Goal: Information Seeking & Learning: Learn about a topic

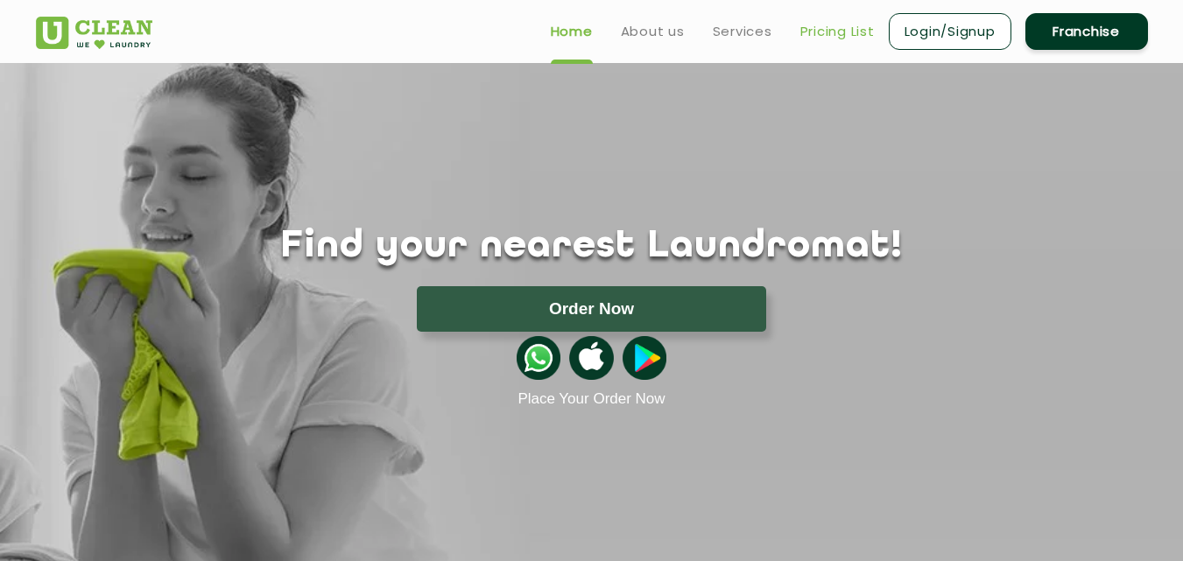
click at [819, 27] on link "Pricing List" at bounding box center [837, 31] width 74 height 21
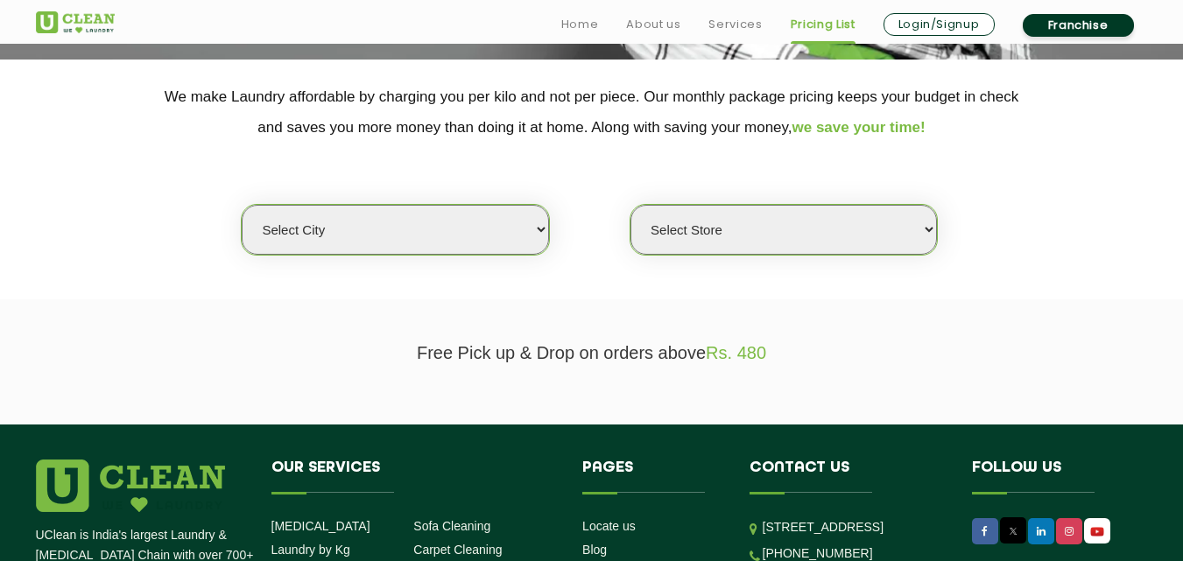
scroll to position [350, 0]
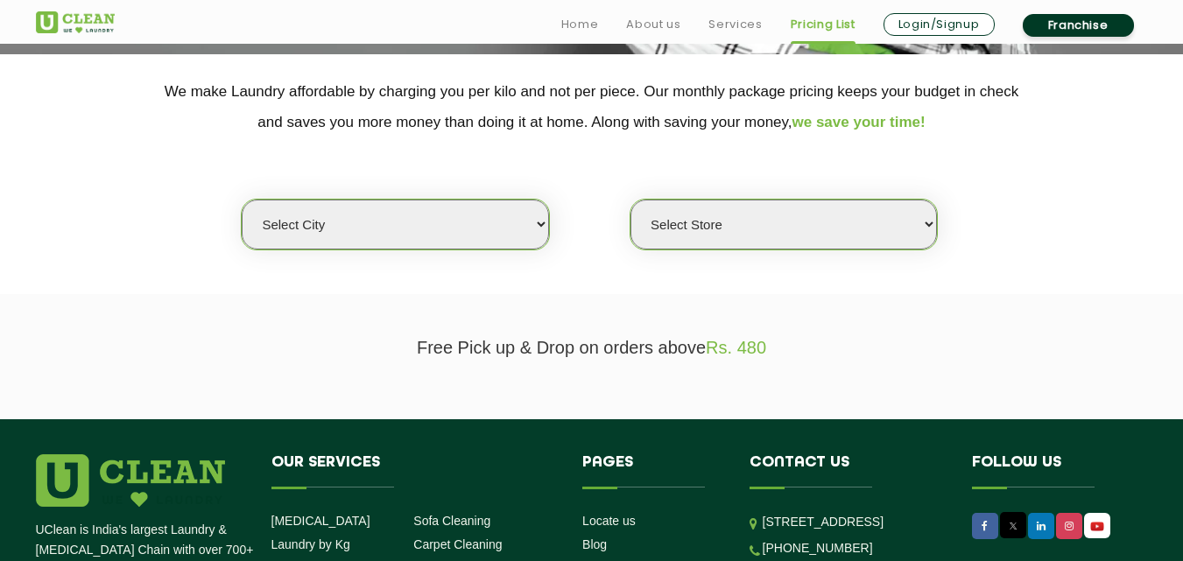
click at [388, 224] on select "Select city [GEOGRAPHIC_DATA] [GEOGRAPHIC_DATA] [GEOGRAPHIC_DATA] [GEOGRAPHIC_D…" at bounding box center [395, 225] width 306 height 50
select select "4"
click at [242, 200] on select "Select city [GEOGRAPHIC_DATA] [GEOGRAPHIC_DATA] [GEOGRAPHIC_DATA] [GEOGRAPHIC_D…" at bounding box center [395, 225] width 306 height 50
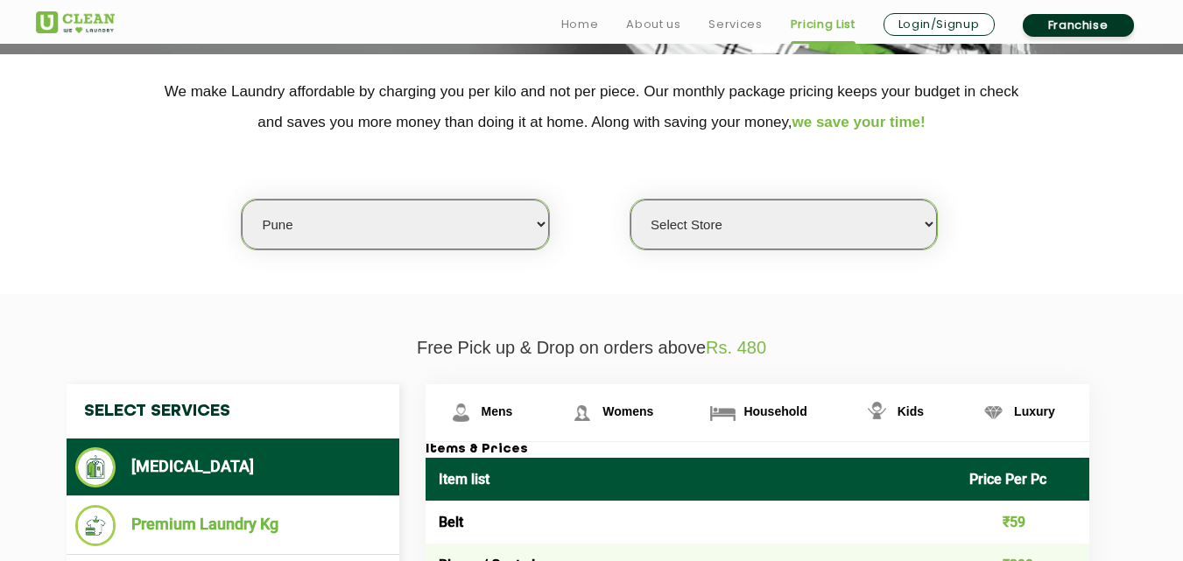
click at [750, 234] on select "Select Store [GEOGRAPHIC_DATA] [GEOGRAPHIC_DATA] [GEOGRAPHIC_DATA] [GEOGRAPHIC_…" at bounding box center [783, 225] width 306 height 50
click at [623, 193] on div "Select city [GEOGRAPHIC_DATA] [GEOGRAPHIC_DATA] [GEOGRAPHIC_DATA] [GEOGRAPHIC_D…" at bounding box center [592, 193] width 1138 height 113
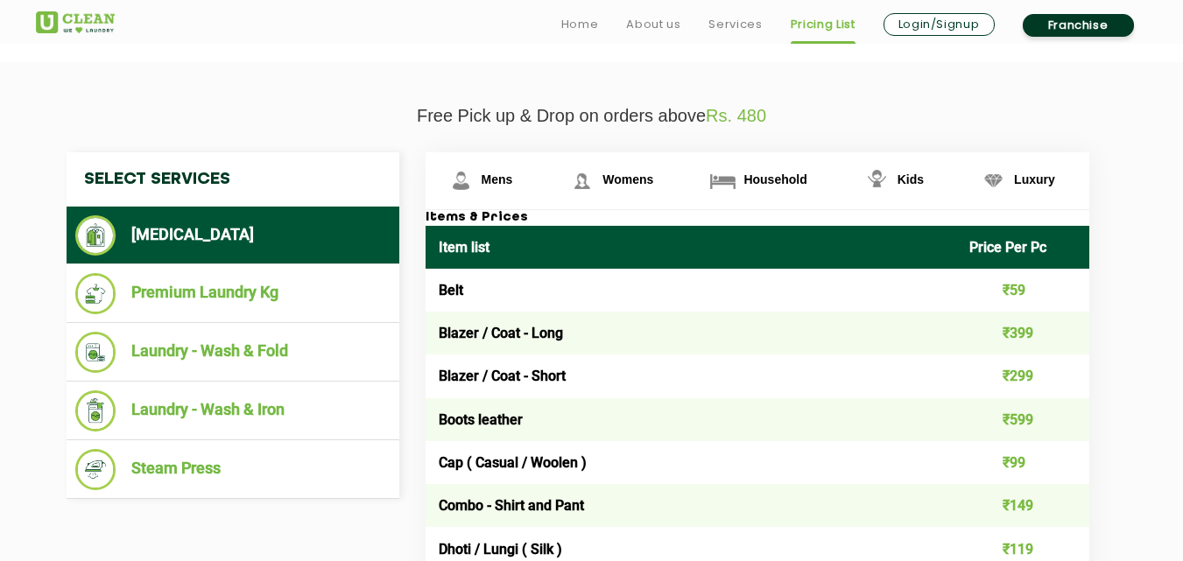
scroll to position [613, 0]
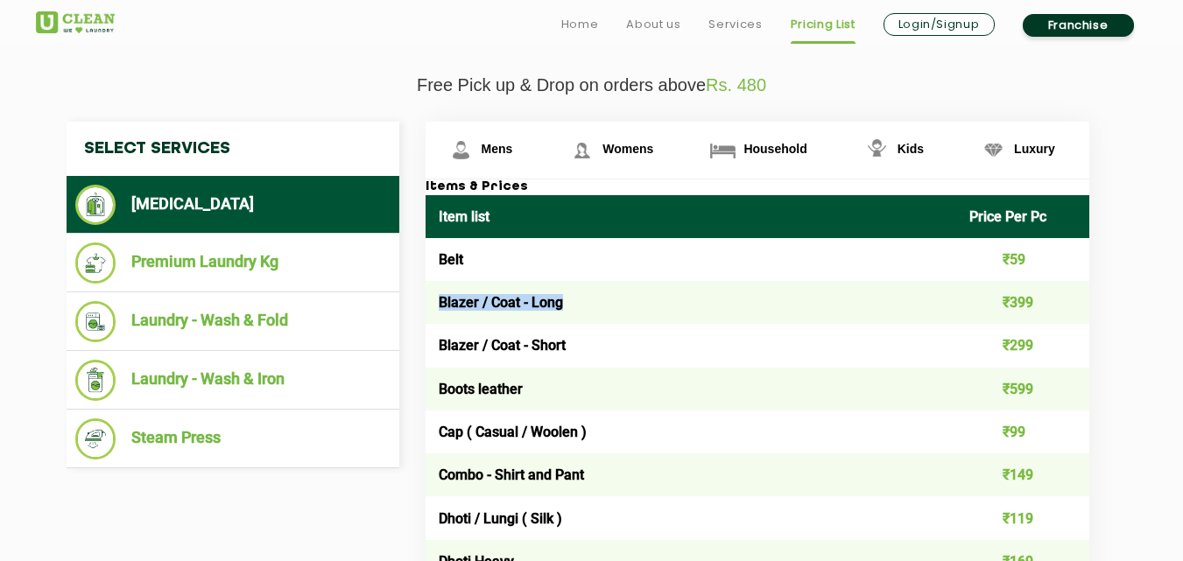
drag, startPoint x: 434, startPoint y: 301, endPoint x: 567, endPoint y: 299, distance: 133.1
click at [567, 299] on td "Blazer / Coat - Long" at bounding box center [690, 302] width 531 height 43
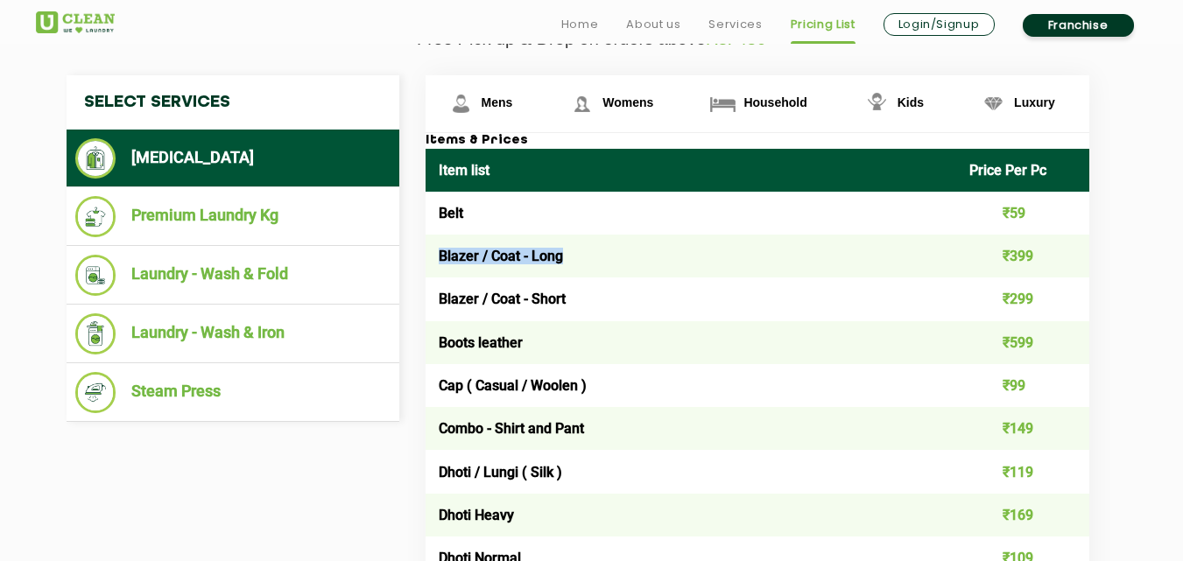
scroll to position [700, 0]
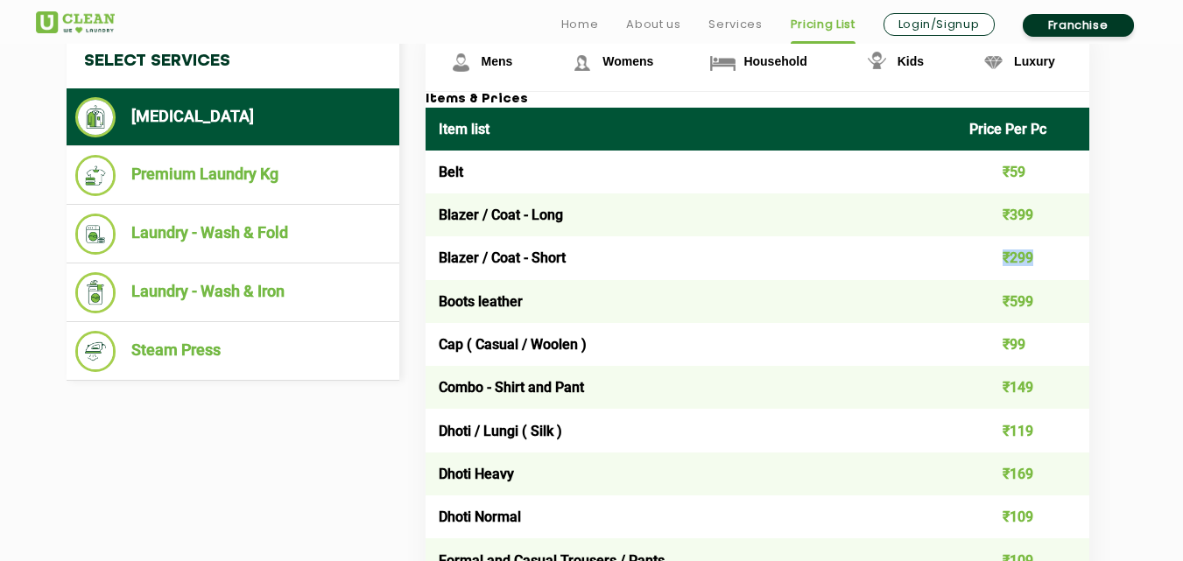
drag, startPoint x: 999, startPoint y: 257, endPoint x: 1033, endPoint y: 259, distance: 34.2
click at [1033, 259] on td "₹299" at bounding box center [1022, 257] width 133 height 43
drag, startPoint x: 530, startPoint y: 259, endPoint x: 568, endPoint y: 258, distance: 38.5
click at [568, 258] on td "Blazer / Coat - Short" at bounding box center [690, 257] width 531 height 43
copy td "Short"
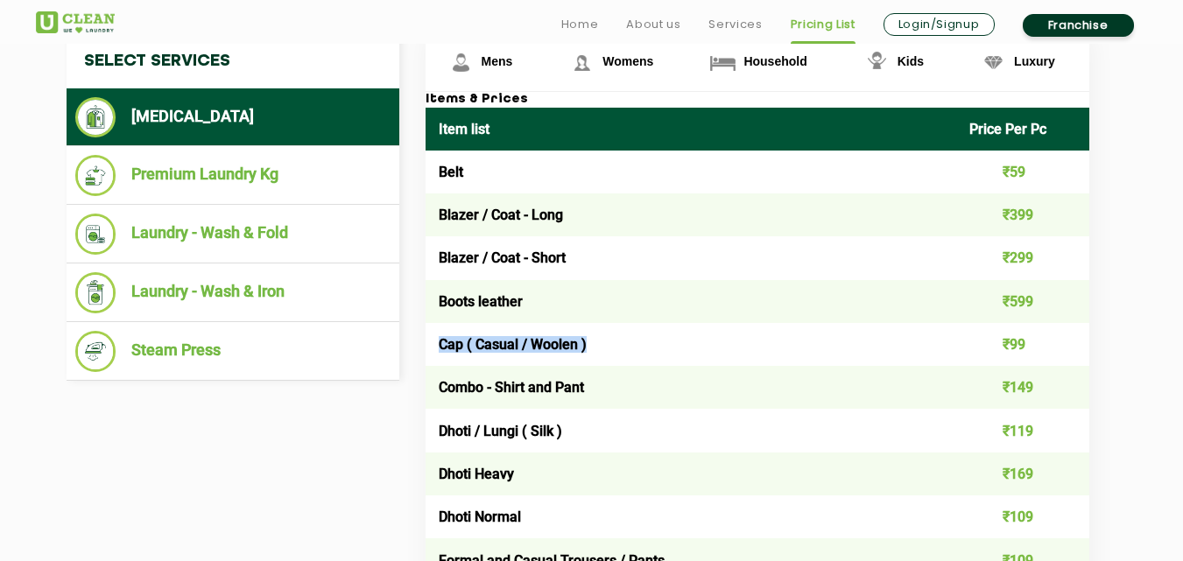
drag, startPoint x: 439, startPoint y: 347, endPoint x: 596, endPoint y: 347, distance: 157.6
click at [596, 347] on td "Cap ( Casual / Woolen )" at bounding box center [690, 344] width 531 height 43
drag, startPoint x: 448, startPoint y: 390, endPoint x: 608, endPoint y: 392, distance: 159.4
click at [608, 392] on td "Combo - Shirt and Pant" at bounding box center [690, 387] width 531 height 43
click at [599, 396] on td "Combo - Shirt and Pant" at bounding box center [690, 387] width 531 height 43
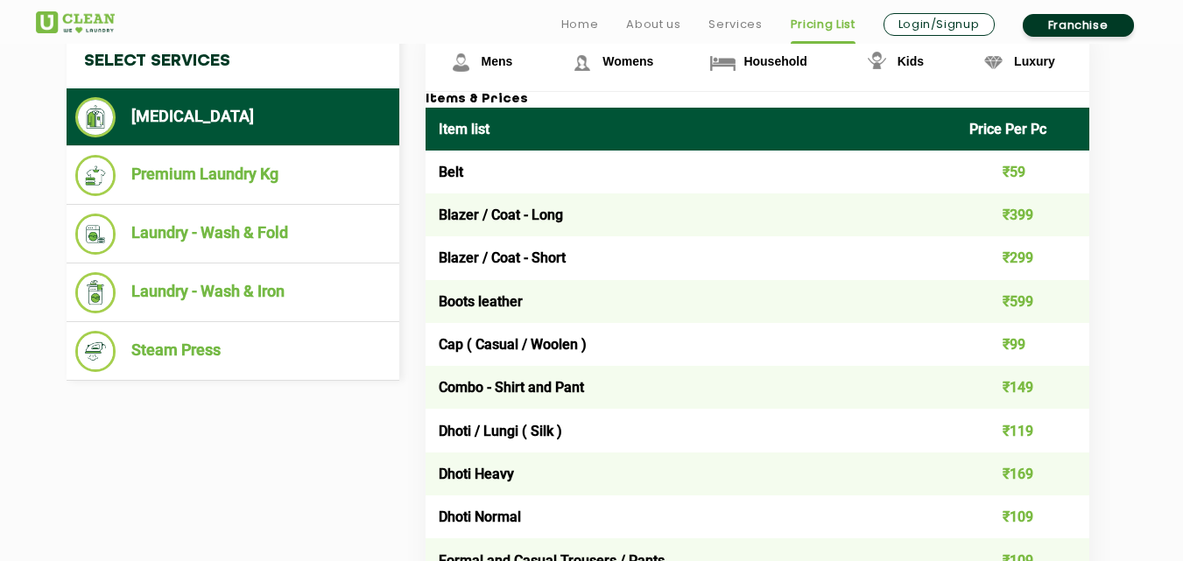
click at [518, 400] on td "Combo - Shirt and Pant" at bounding box center [690, 387] width 531 height 43
drag, startPoint x: 435, startPoint y: 390, endPoint x: 636, endPoint y: 387, distance: 201.4
click at [636, 387] on td "Combo - Shirt and Pant" at bounding box center [690, 387] width 531 height 43
copy td "Combo - Shirt and Pant"
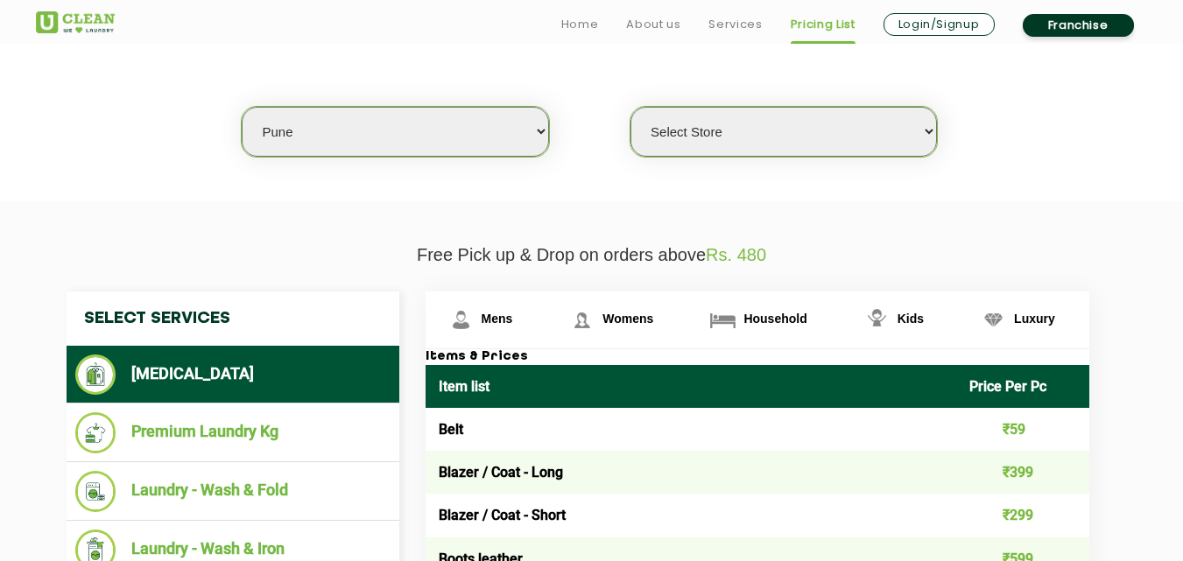
scroll to position [525, 0]
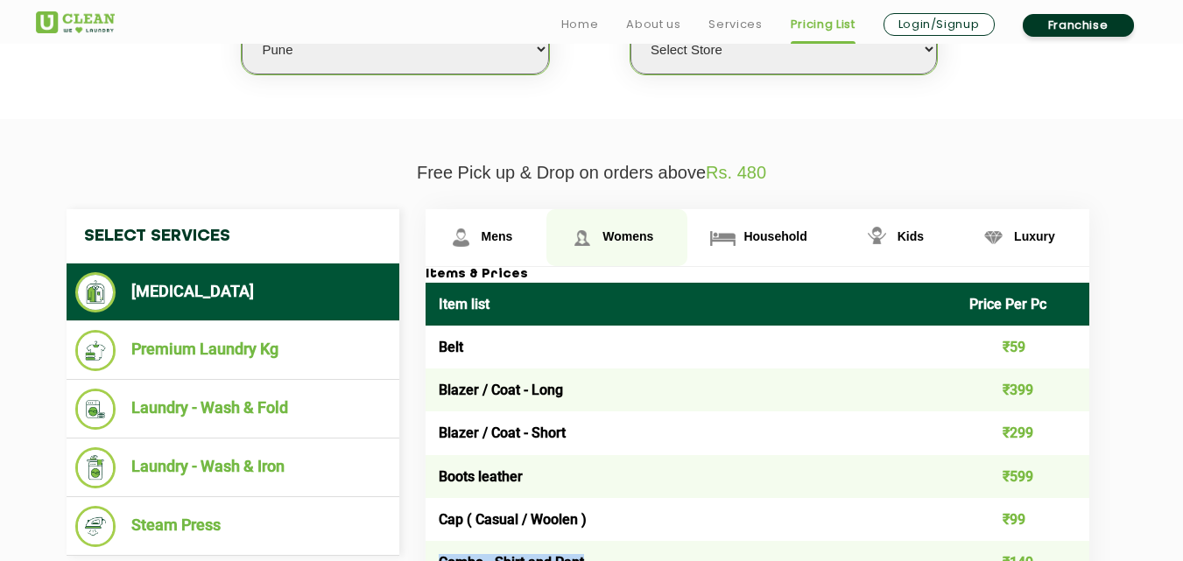
click at [627, 236] on span "Womens" at bounding box center [627, 236] width 51 height 14
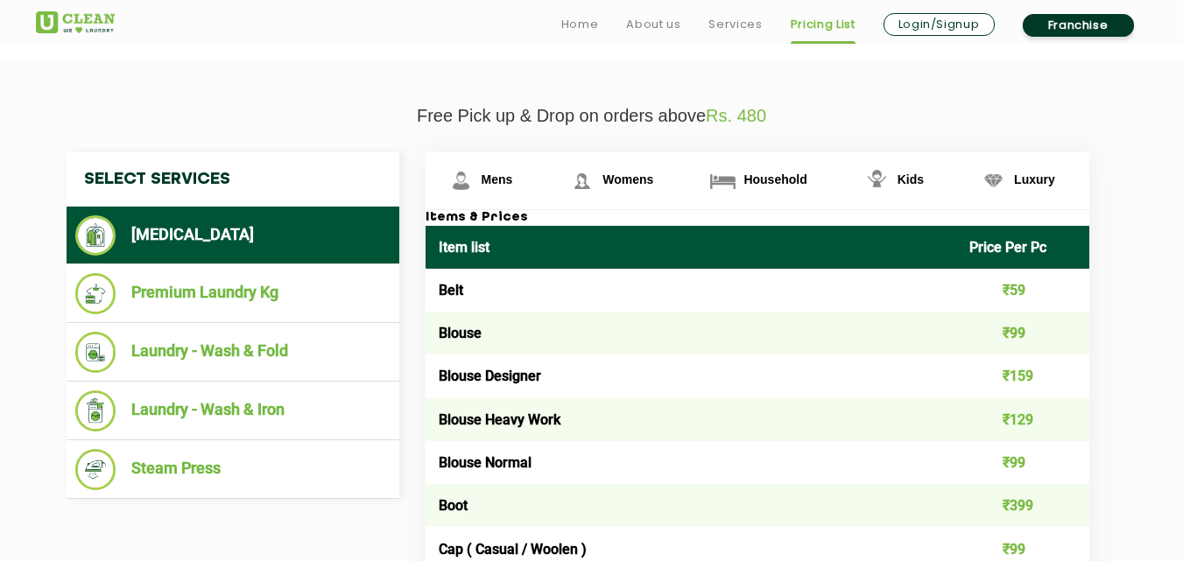
scroll to position [613, 0]
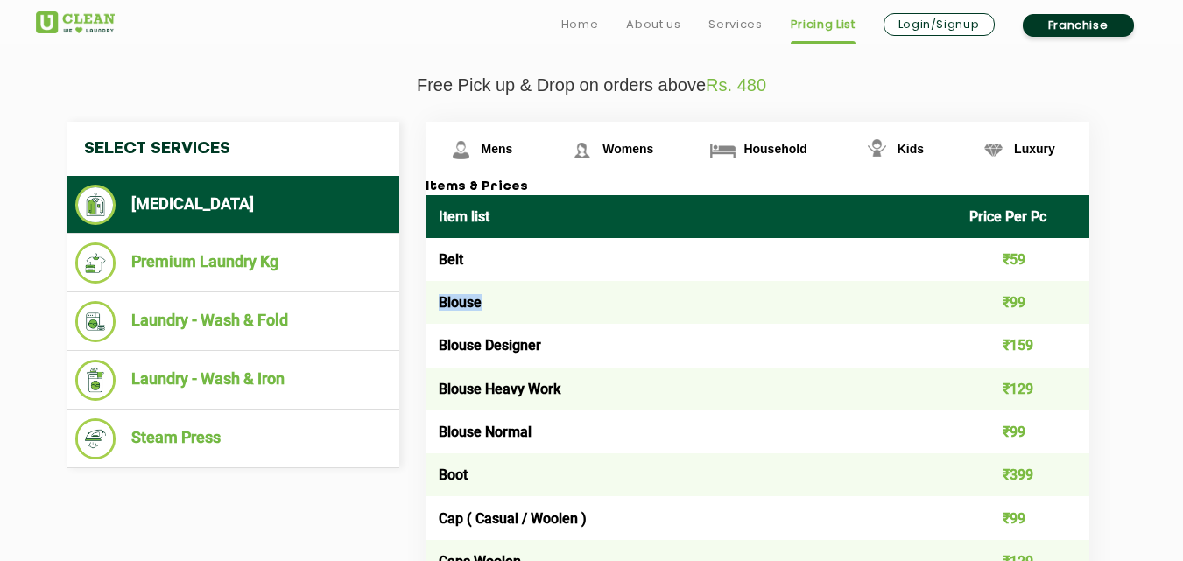
drag, startPoint x: 440, startPoint y: 306, endPoint x: 517, endPoint y: 304, distance: 77.9
click at [517, 304] on td "Blouse" at bounding box center [690, 302] width 531 height 43
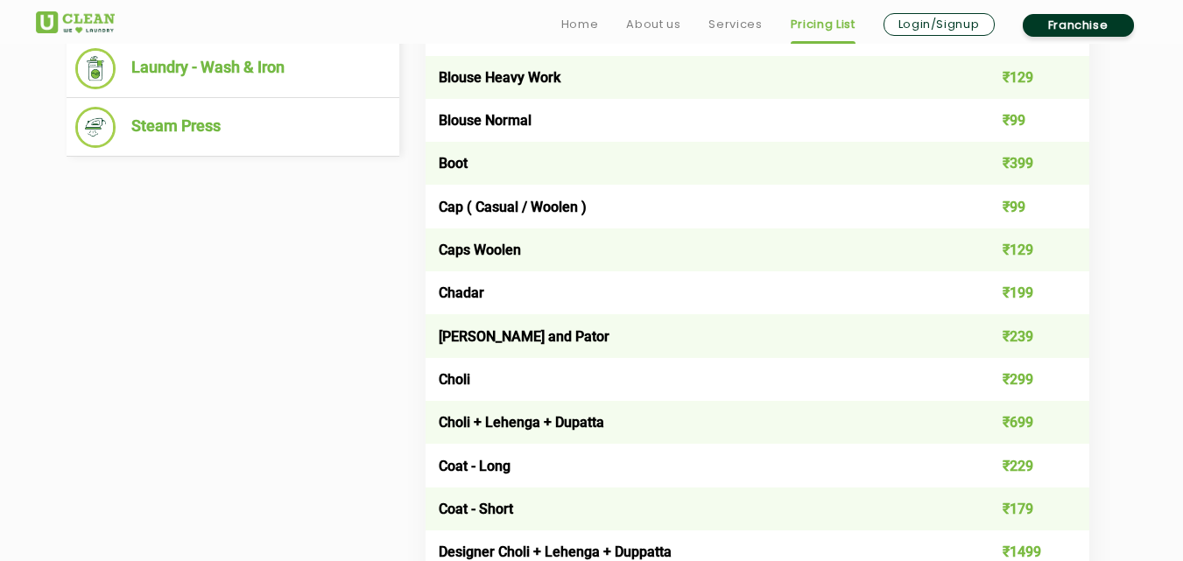
scroll to position [963, 0]
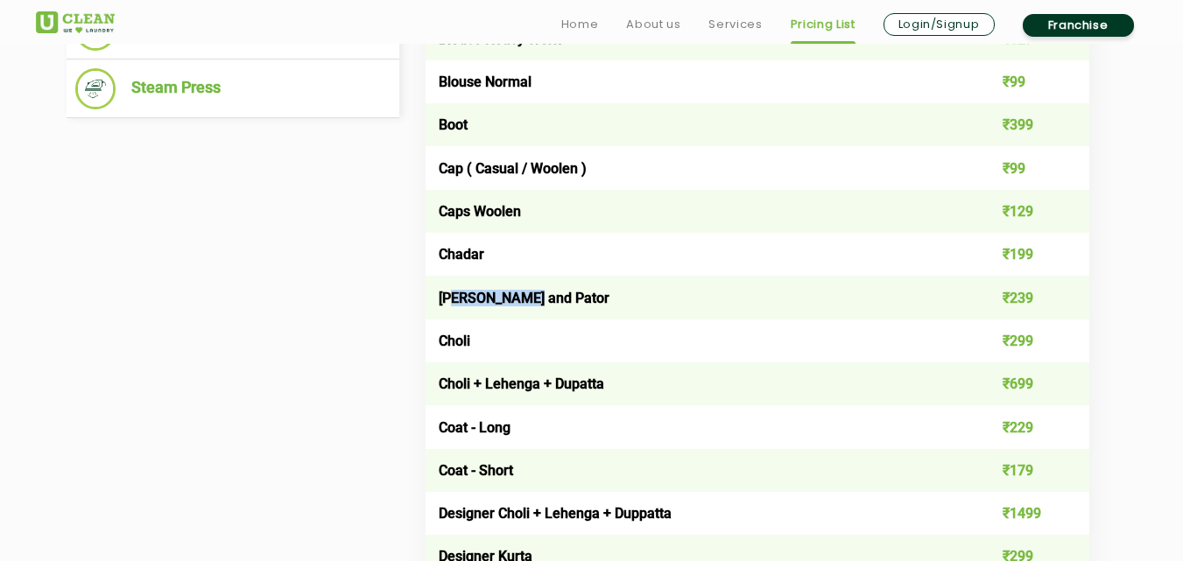
drag, startPoint x: 457, startPoint y: 299, endPoint x: 628, endPoint y: 299, distance: 170.7
click at [620, 299] on td "[PERSON_NAME] and Pator" at bounding box center [690, 297] width 531 height 43
click at [629, 304] on td "[PERSON_NAME] and Pator" at bounding box center [690, 297] width 531 height 43
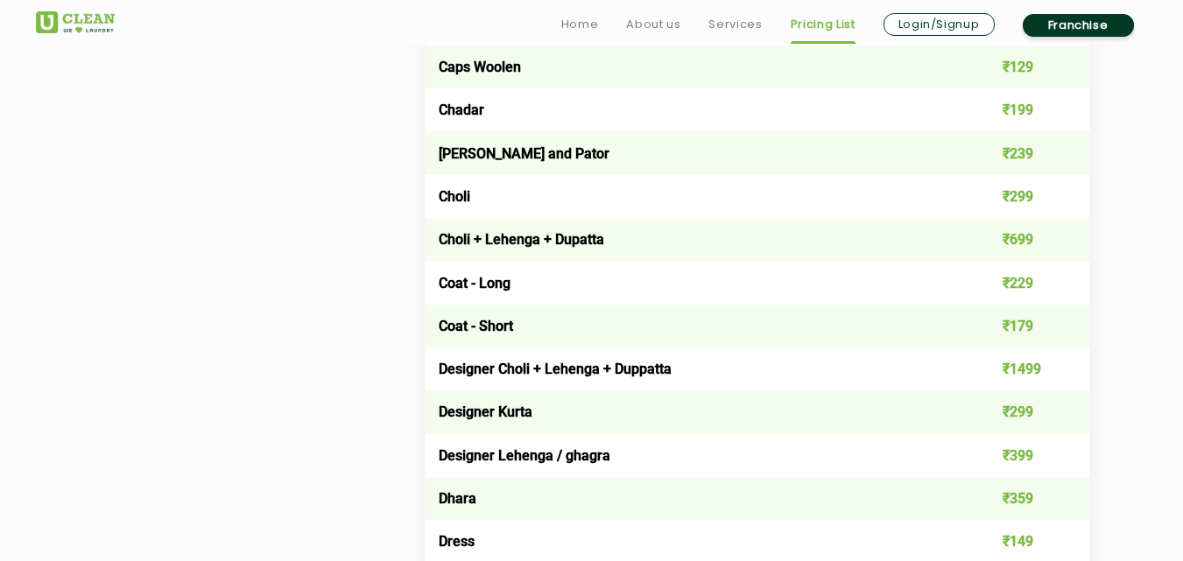
scroll to position [1138, 0]
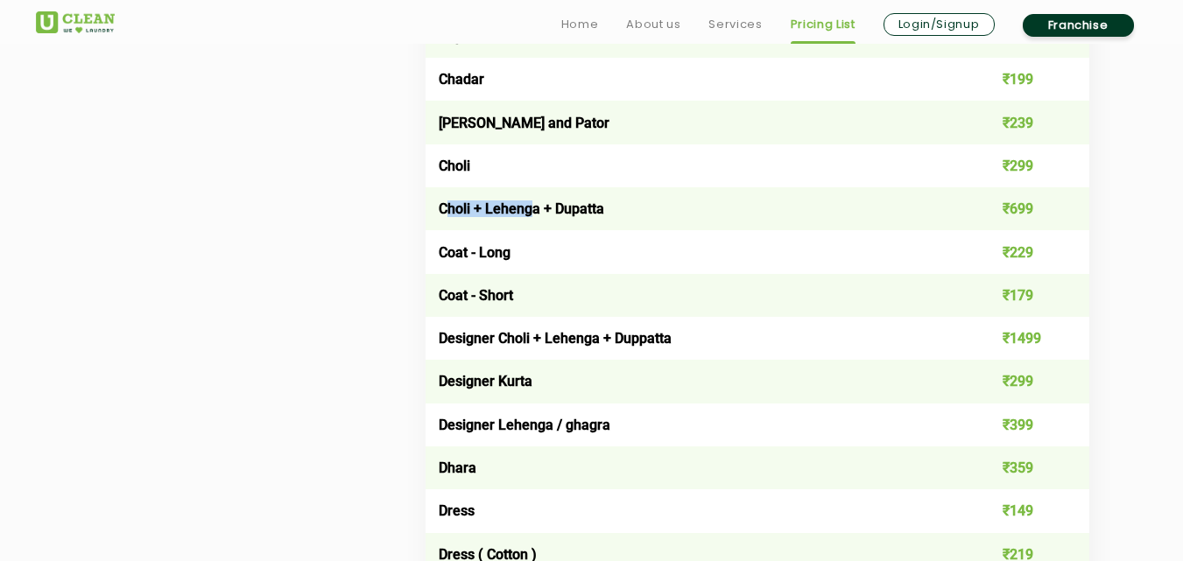
drag, startPoint x: 444, startPoint y: 210, endPoint x: 594, endPoint y: 211, distance: 149.7
click at [577, 212] on td "Choli + Lehenga + Dupatta" at bounding box center [690, 208] width 531 height 43
click at [595, 211] on td "Choli + Lehenga + Dupatta" at bounding box center [690, 208] width 531 height 43
drag, startPoint x: 468, startPoint y: 336, endPoint x: 581, endPoint y: 336, distance: 113.8
click at [581, 336] on td "Designer Choli + Lehenga + Duppatta" at bounding box center [690, 338] width 531 height 43
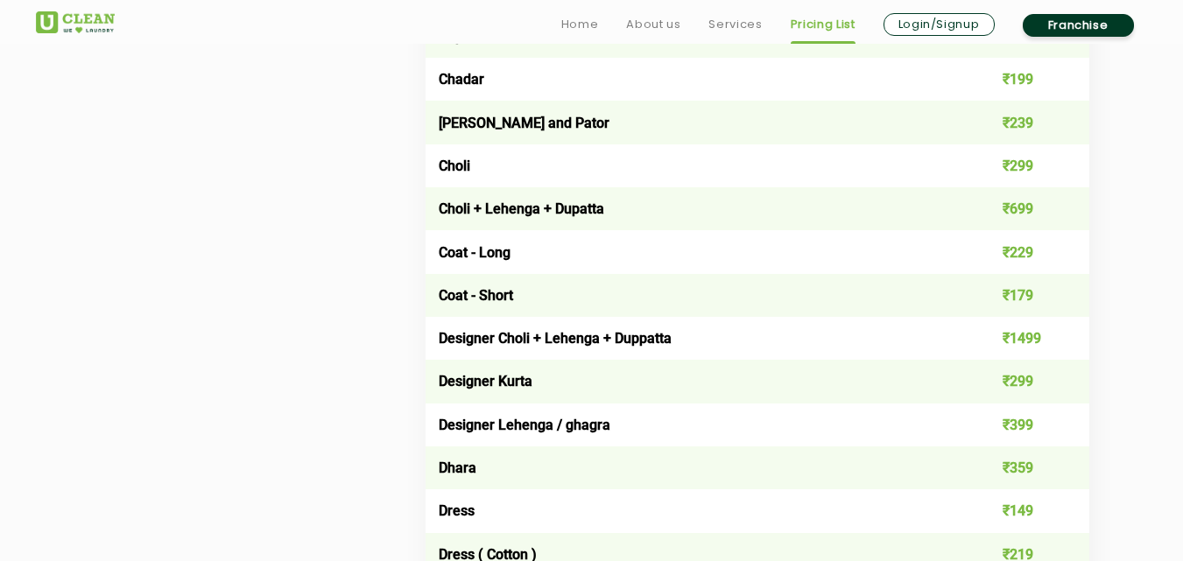
click at [594, 341] on td "Designer Choli + Lehenga + Duppatta" at bounding box center [690, 338] width 531 height 43
drag, startPoint x: 495, startPoint y: 341, endPoint x: 644, endPoint y: 341, distance: 149.7
click at [614, 335] on td "Designer Choli + Lehenga + Duppatta" at bounding box center [690, 338] width 531 height 43
click at [648, 343] on td "Designer Choli + Lehenga + Duppatta" at bounding box center [690, 338] width 531 height 43
drag, startPoint x: 503, startPoint y: 376, endPoint x: 574, endPoint y: 382, distance: 71.1
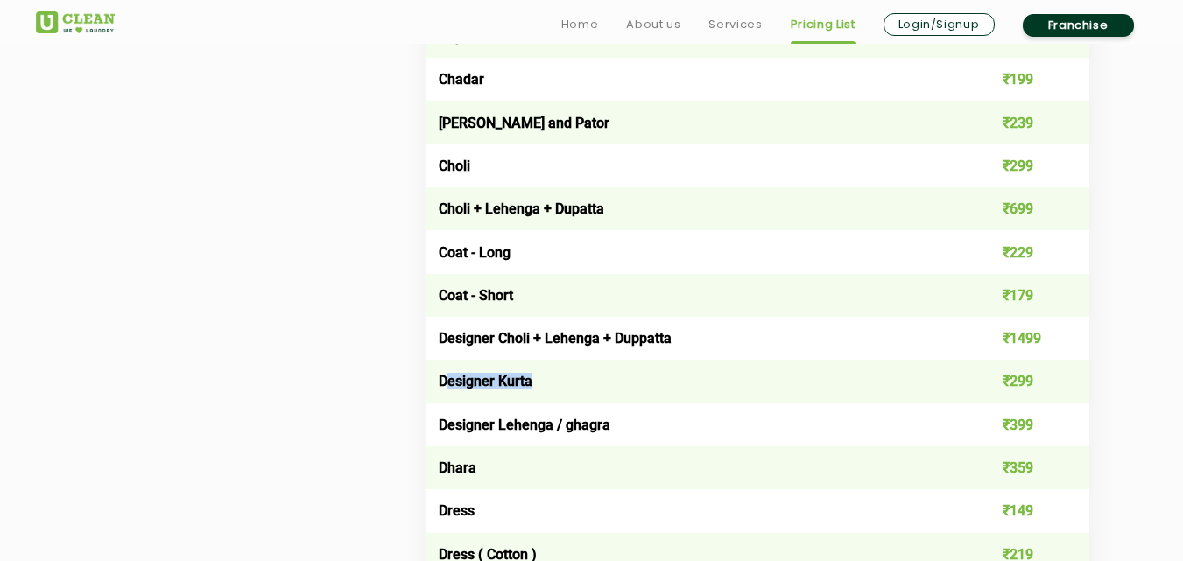
click at [557, 376] on td "Designer Kurta" at bounding box center [690, 381] width 531 height 43
click at [572, 383] on td "Designer Kurta" at bounding box center [690, 381] width 531 height 43
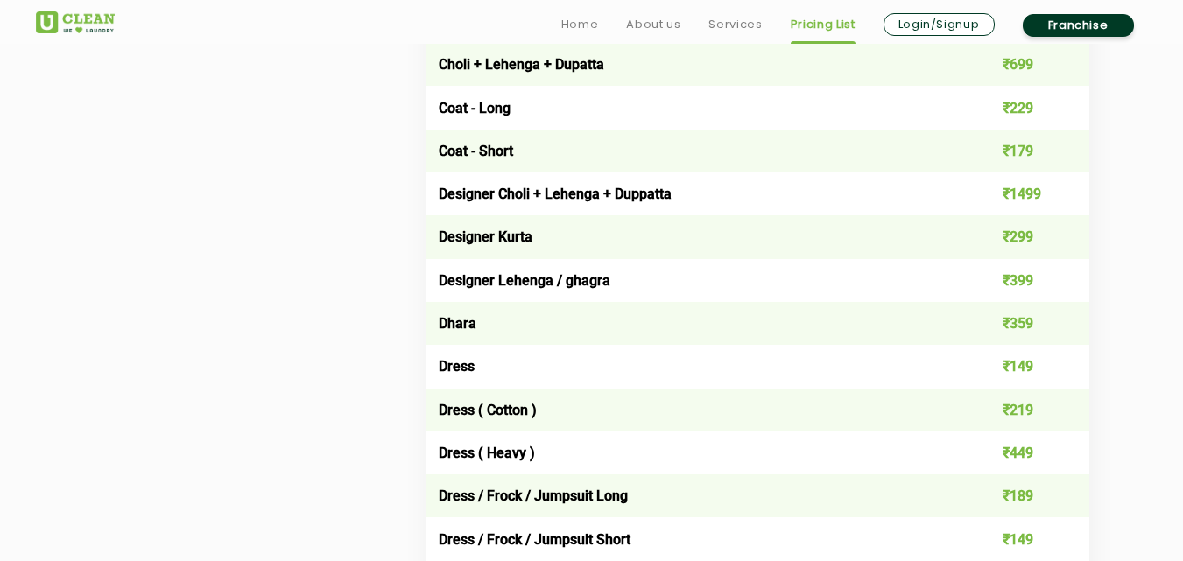
scroll to position [1313, 0]
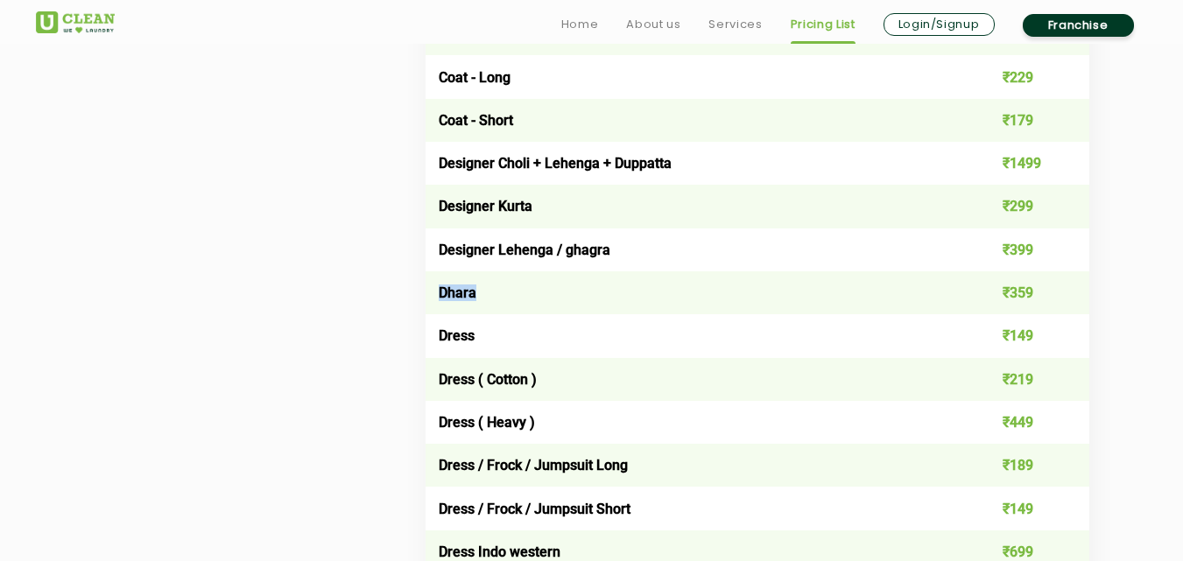
click at [503, 299] on td "Dhara" at bounding box center [690, 292] width 531 height 43
click at [513, 313] on td "Dhara" at bounding box center [690, 292] width 531 height 43
drag, startPoint x: 447, startPoint y: 336, endPoint x: 545, endPoint y: 336, distance: 98.1
click at [531, 334] on td "Dress" at bounding box center [690, 335] width 531 height 43
click at [553, 343] on td "Dress" at bounding box center [690, 335] width 531 height 43
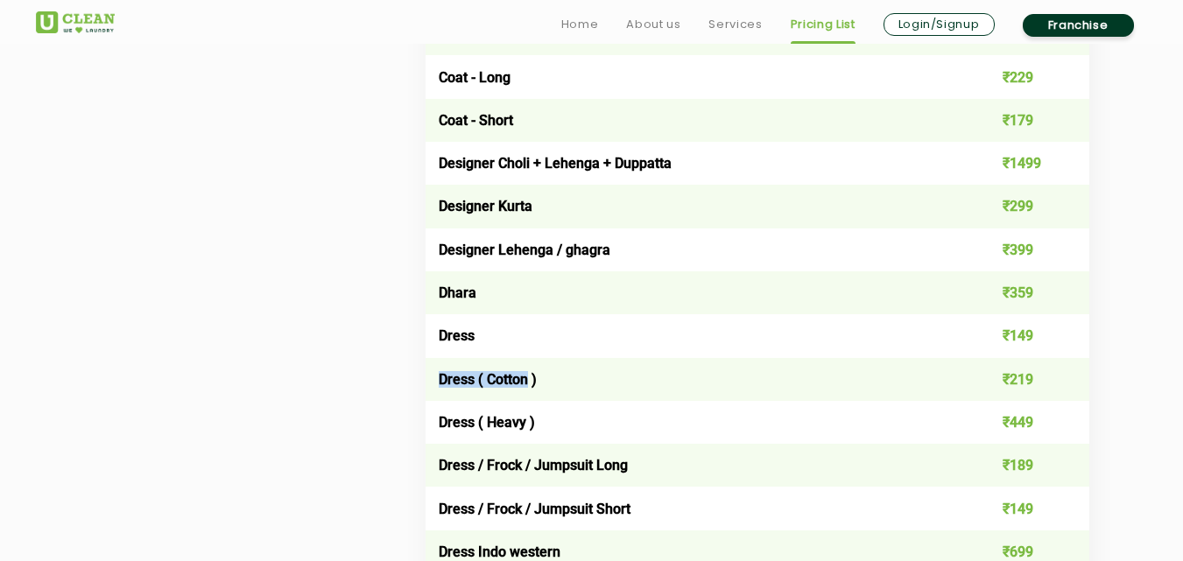
drag, startPoint x: 433, startPoint y: 379, endPoint x: 561, endPoint y: 381, distance: 127.8
click at [545, 378] on td "Dress ( Cotton )" at bounding box center [690, 379] width 531 height 43
click at [560, 382] on td "Dress ( Cotton )" at bounding box center [690, 379] width 531 height 43
drag, startPoint x: 437, startPoint y: 380, endPoint x: 572, endPoint y: 383, distance: 134.9
click at [572, 383] on td "Dress ( Cotton )" at bounding box center [690, 379] width 531 height 43
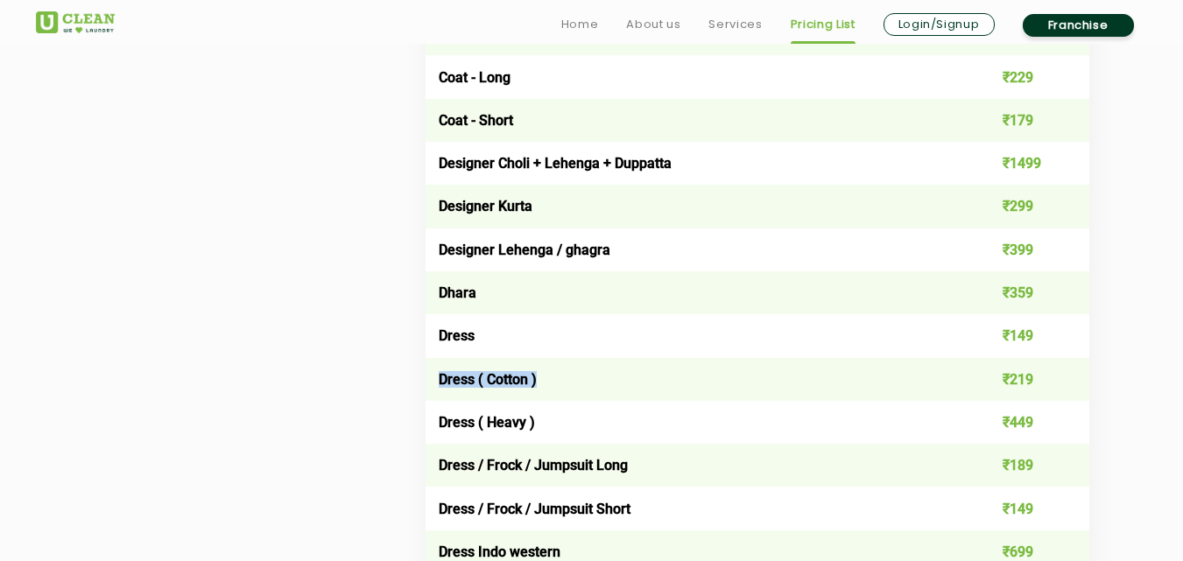
click at [572, 385] on td "Dress ( Cotton )" at bounding box center [690, 379] width 531 height 43
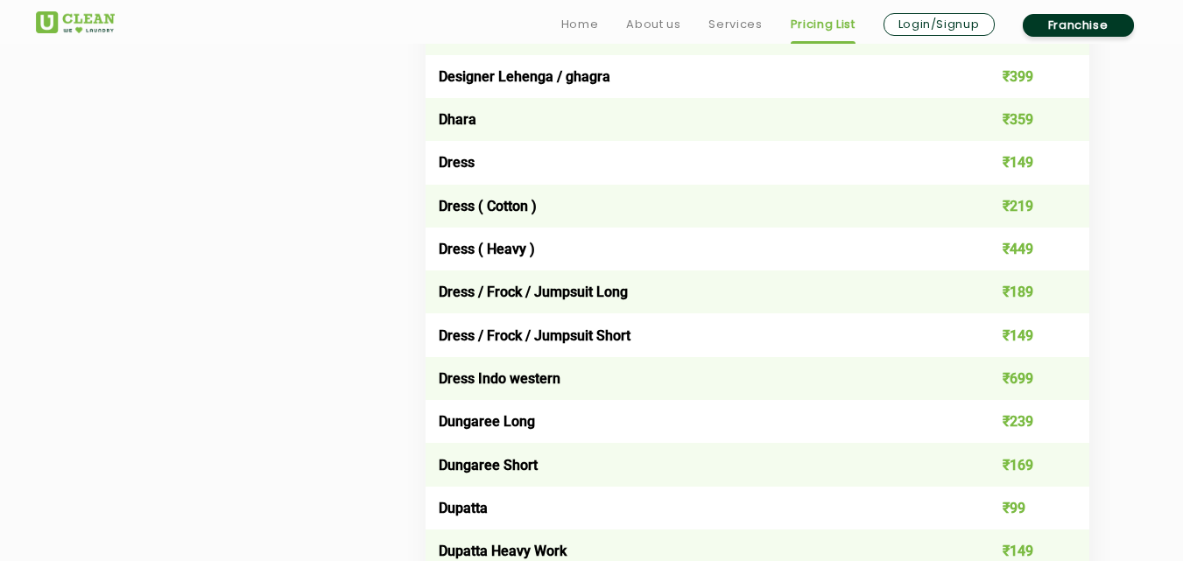
scroll to position [1488, 0]
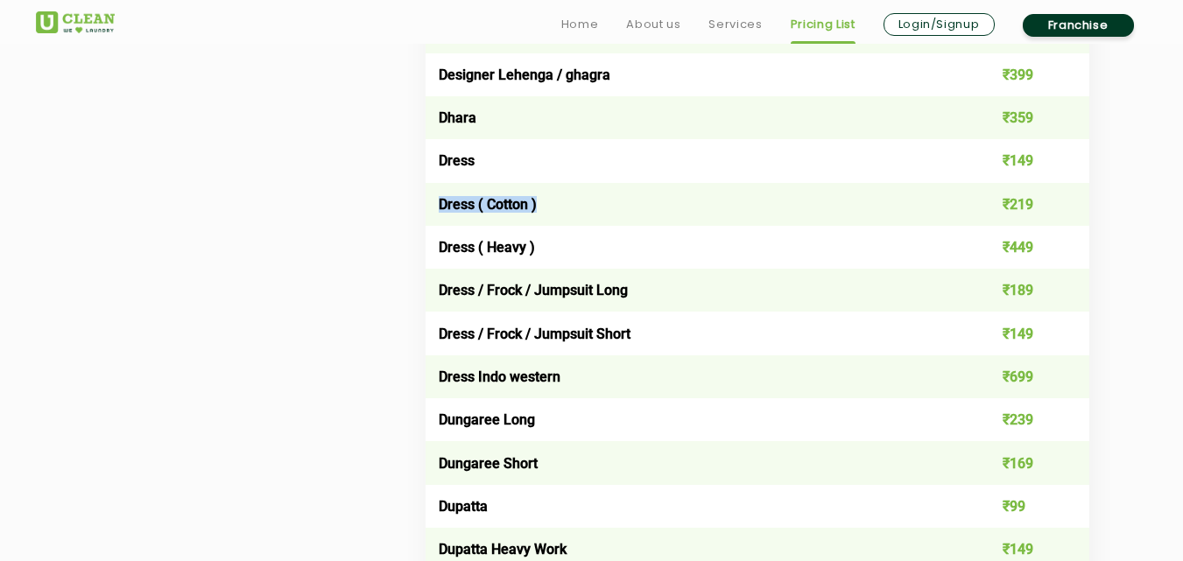
drag, startPoint x: 433, startPoint y: 205, endPoint x: 553, endPoint y: 207, distance: 120.0
click at [553, 207] on td "Dress ( Cotton )" at bounding box center [690, 204] width 531 height 43
copy td "Dress ( Cotton )"
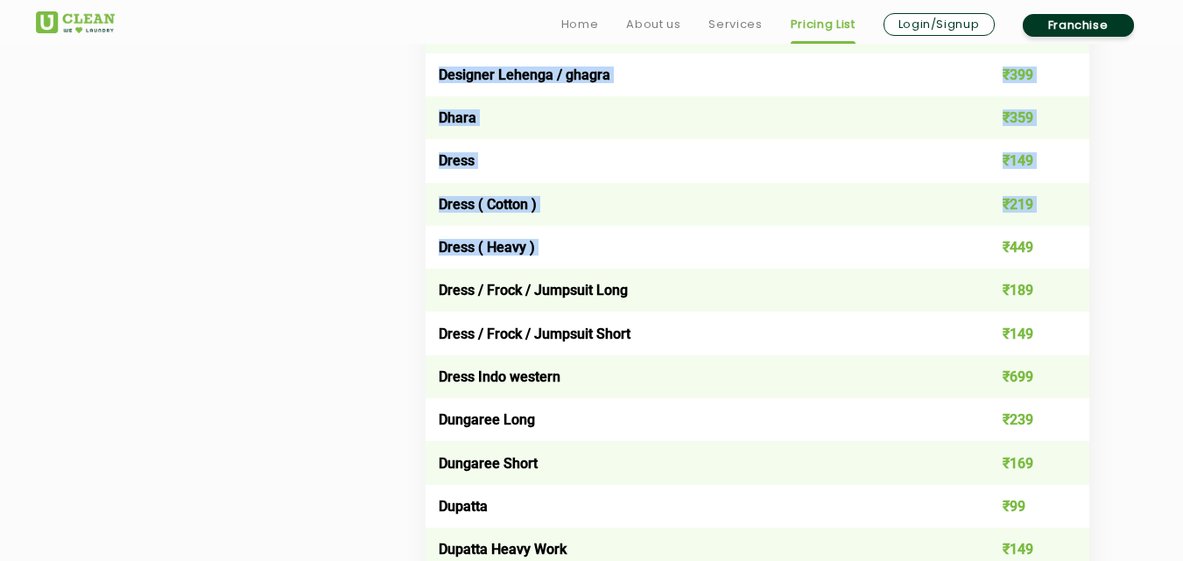
drag, startPoint x: 1064, startPoint y: 250, endPoint x: 1092, endPoint y: 252, distance: 28.1
click at [1048, 240] on td "₹449" at bounding box center [1022, 247] width 133 height 43
click at [557, 417] on td "Dungaree Long" at bounding box center [690, 419] width 531 height 43
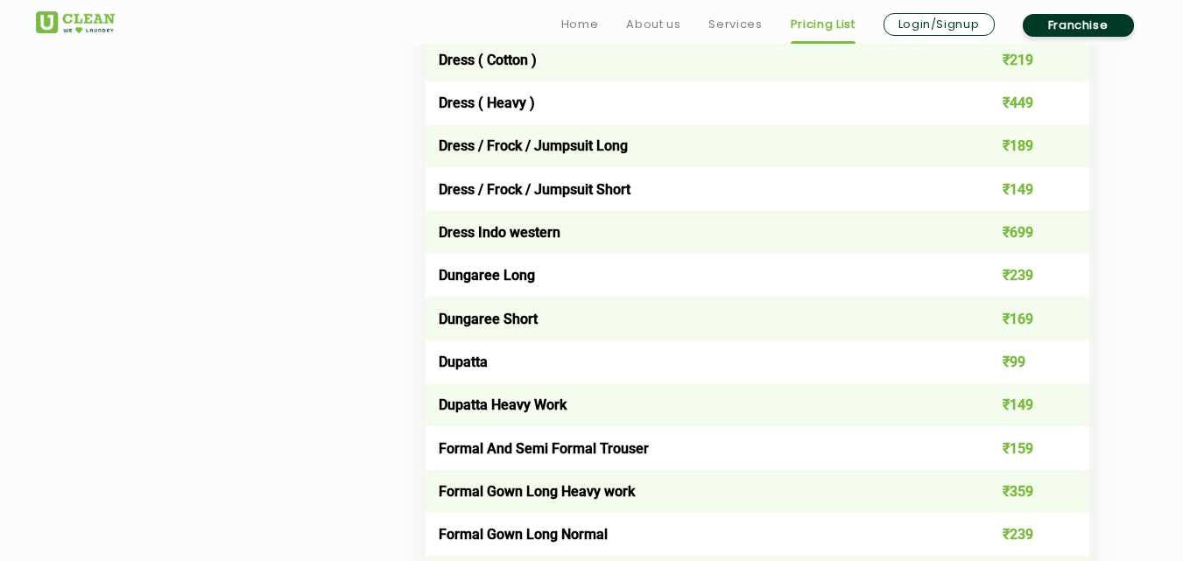
scroll to position [1663, 0]
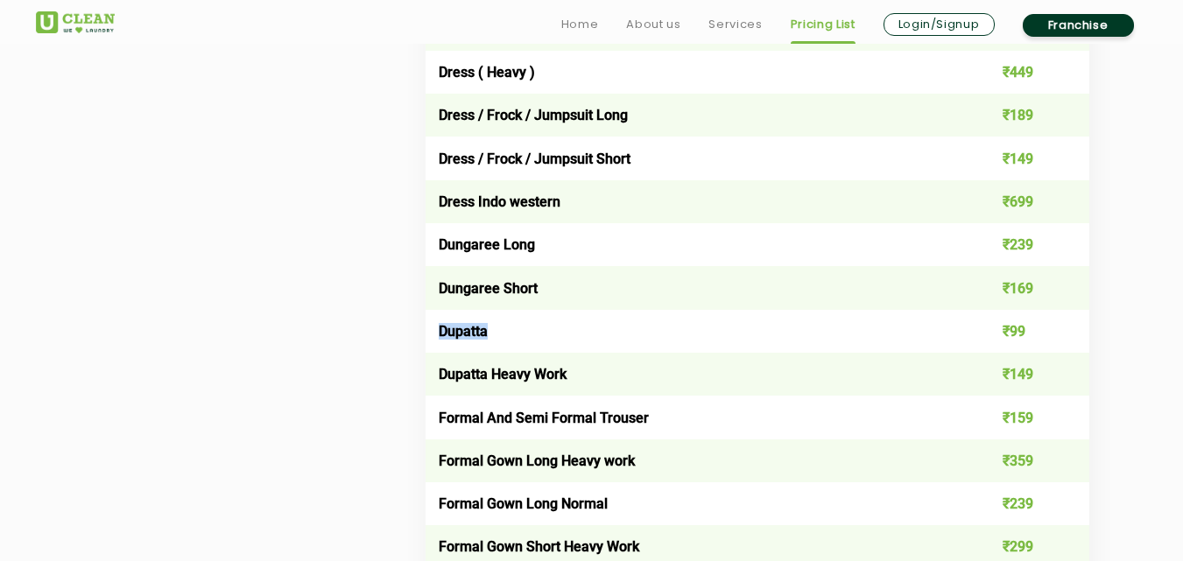
drag, startPoint x: 438, startPoint y: 329, endPoint x: 500, endPoint y: 330, distance: 62.2
click at [500, 330] on td "Dupatta" at bounding box center [690, 331] width 531 height 43
copy td "Dupatta"
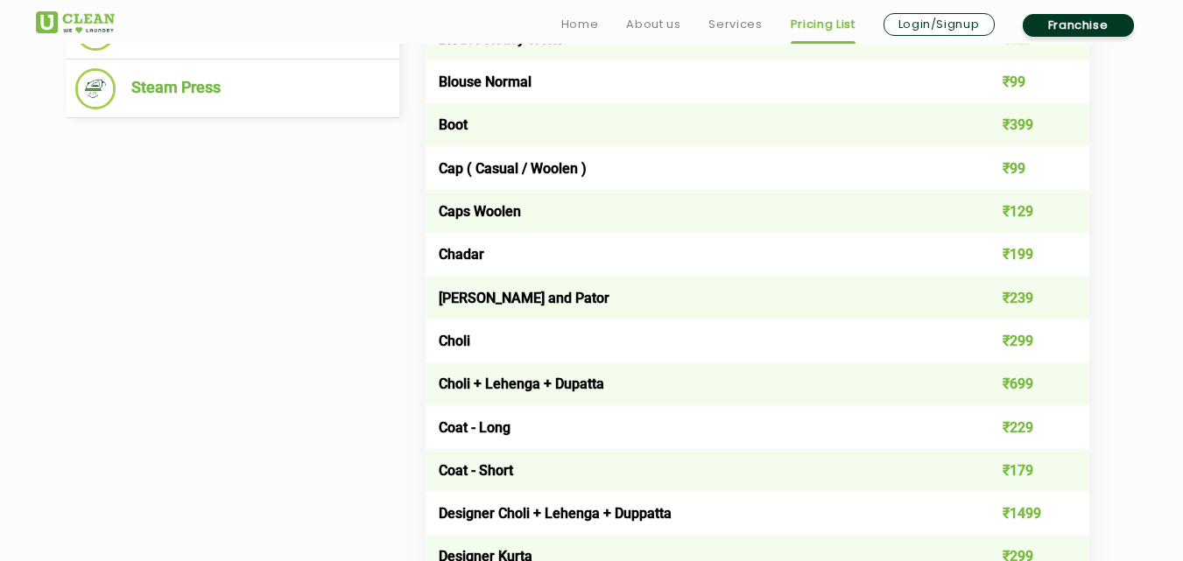
scroll to position [1051, 0]
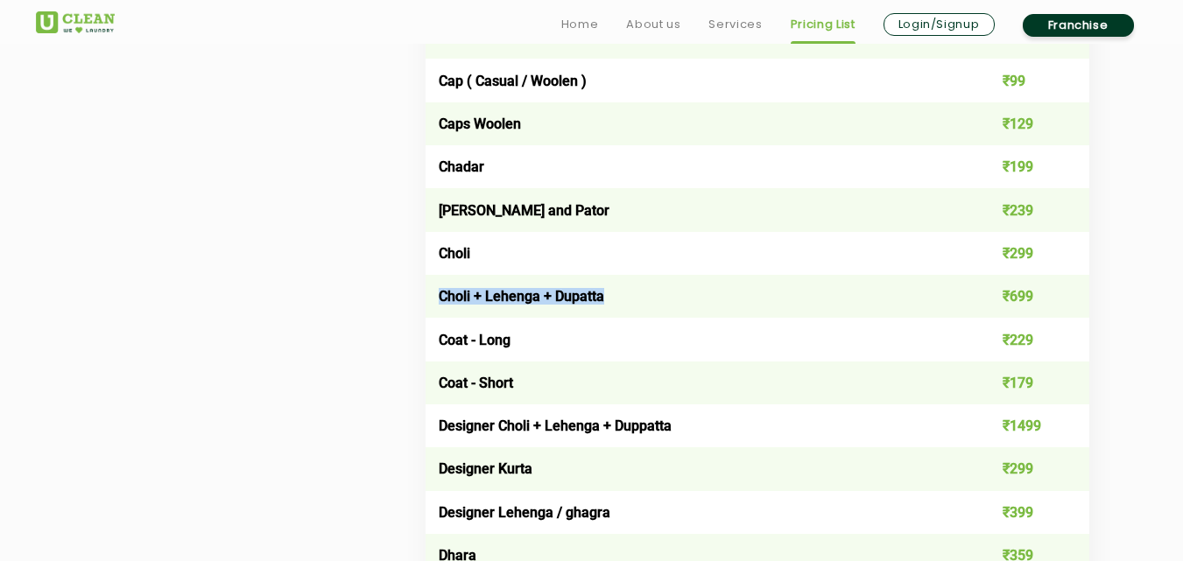
drag, startPoint x: 440, startPoint y: 295, endPoint x: 636, endPoint y: 297, distance: 195.2
click at [636, 297] on td "Choli + Lehenga + Dupatta" at bounding box center [690, 296] width 531 height 43
copy td "Choli + Lehenga + Dupatta"
drag, startPoint x: 437, startPoint y: 343, endPoint x: 519, endPoint y: 342, distance: 82.3
click at [519, 342] on td "Coat - Long" at bounding box center [690, 339] width 531 height 43
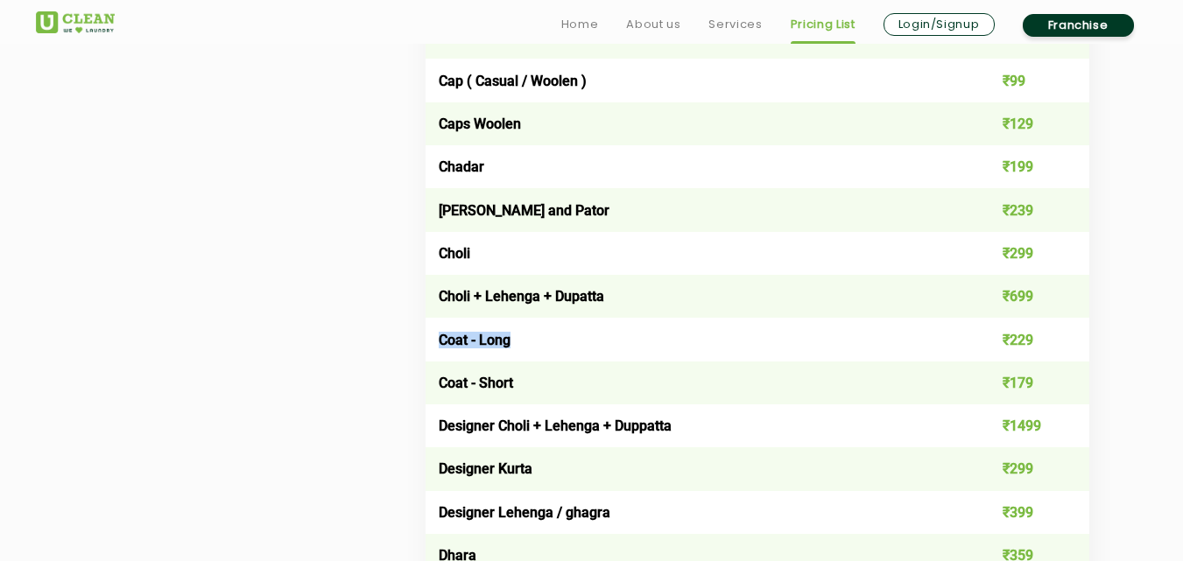
copy td "Coat - Long"
drag, startPoint x: 435, startPoint y: 383, endPoint x: 539, endPoint y: 382, distance: 104.2
click at [539, 382] on td "Coat - Short" at bounding box center [690, 383] width 531 height 43
copy td "Coat - Short"
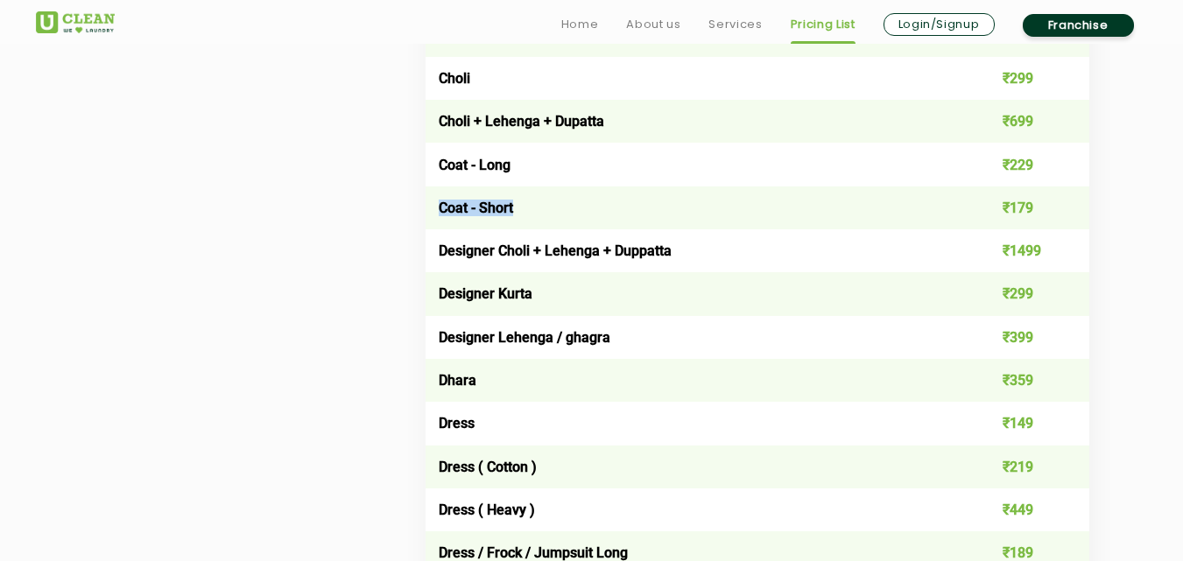
scroll to position [1313, 0]
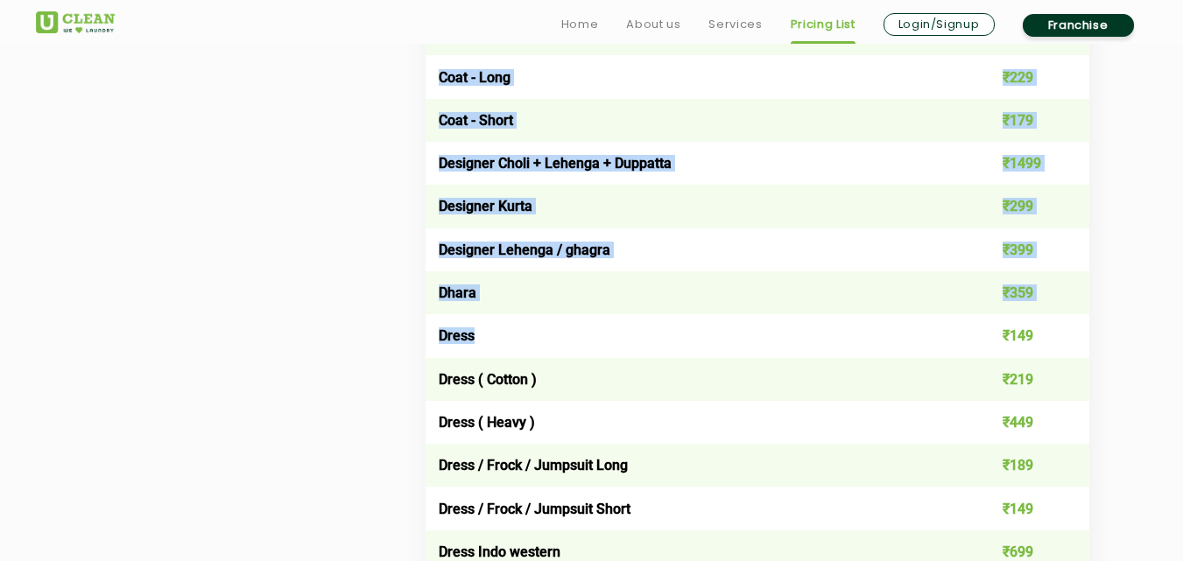
drag, startPoint x: 423, startPoint y: 327, endPoint x: 615, endPoint y: 331, distance: 192.6
click at [647, 342] on td "Dress" at bounding box center [690, 335] width 531 height 43
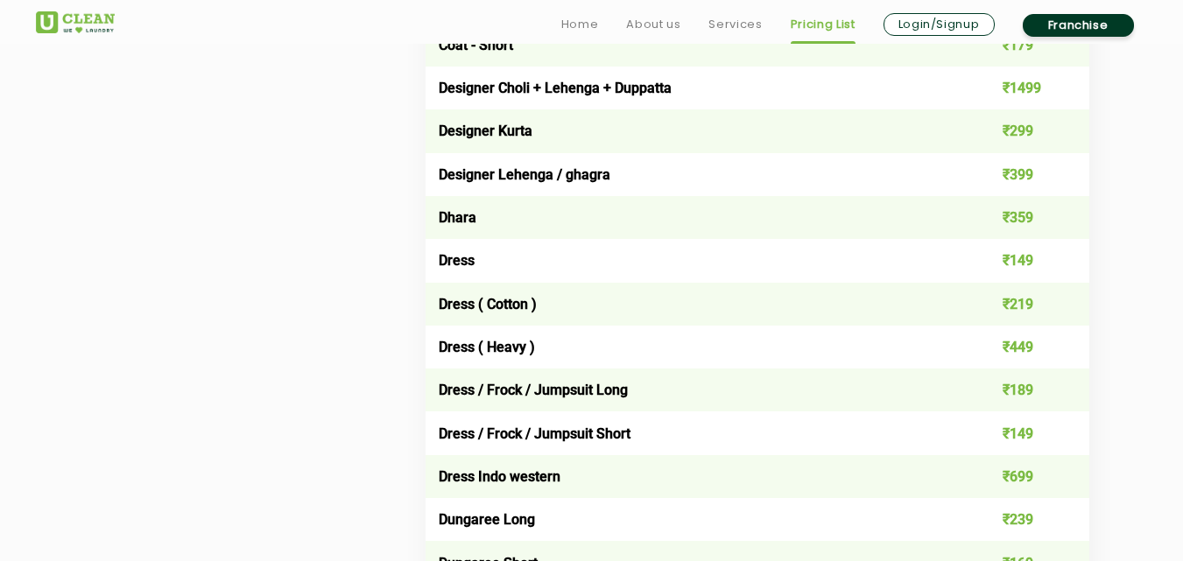
scroll to position [1488, 0]
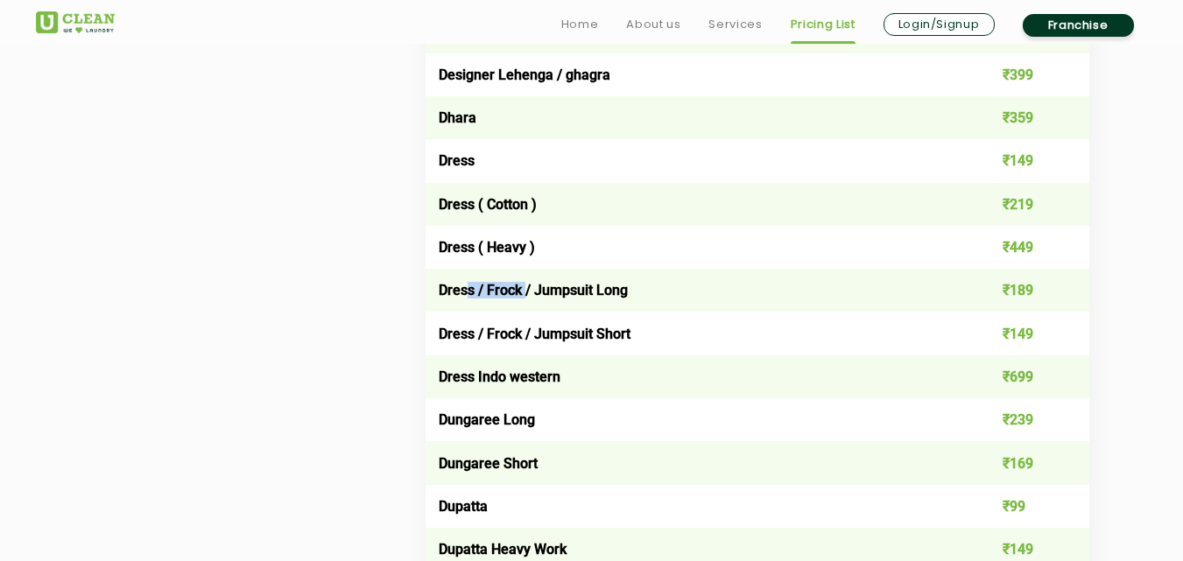
drag, startPoint x: 479, startPoint y: 288, endPoint x: 675, endPoint y: 296, distance: 196.3
click at [634, 293] on td "Dress / Frock / Jumpsuit Long" at bounding box center [690, 290] width 531 height 43
click at [668, 300] on td "Dress / Frock / Jumpsuit Long" at bounding box center [690, 290] width 531 height 43
drag, startPoint x: 532, startPoint y: 293, endPoint x: 695, endPoint y: 295, distance: 162.9
click at [651, 293] on td "Dress / Frock / Jumpsuit Long" at bounding box center [690, 290] width 531 height 43
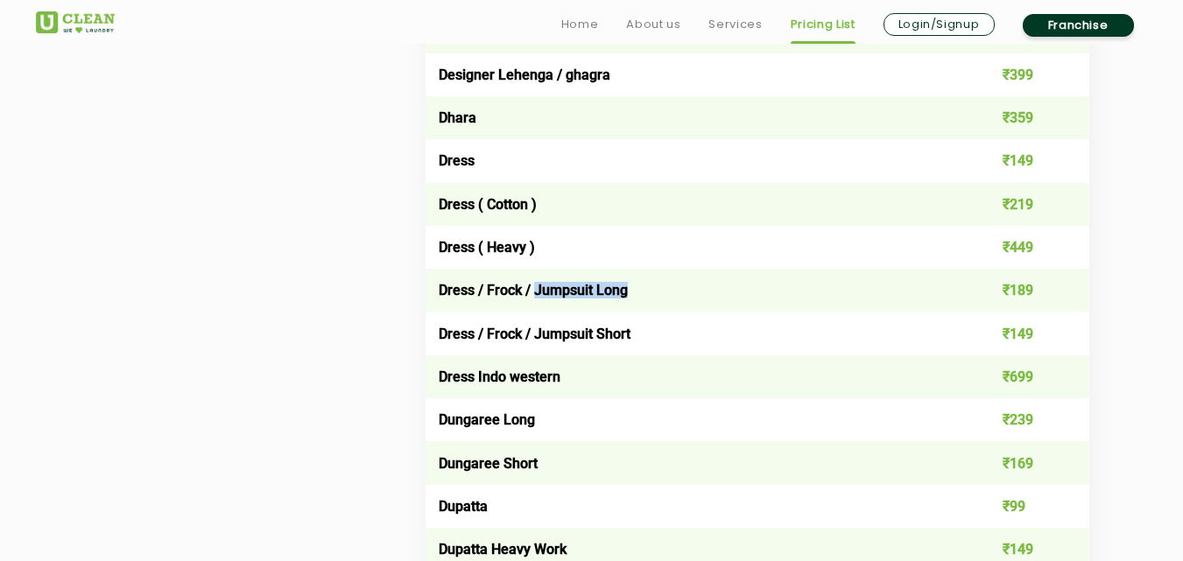
click at [684, 299] on td "Dress / Frock / Jumpsuit Long" at bounding box center [690, 290] width 531 height 43
drag, startPoint x: 434, startPoint y: 334, endPoint x: 601, endPoint y: 357, distance: 167.9
click at [574, 343] on td "Dress / Frock / Jumpsuit Short" at bounding box center [690, 333] width 531 height 43
click at [579, 375] on td "Dress Indo western" at bounding box center [690, 376] width 531 height 43
drag, startPoint x: 479, startPoint y: 374, endPoint x: 613, endPoint y: 389, distance: 134.8
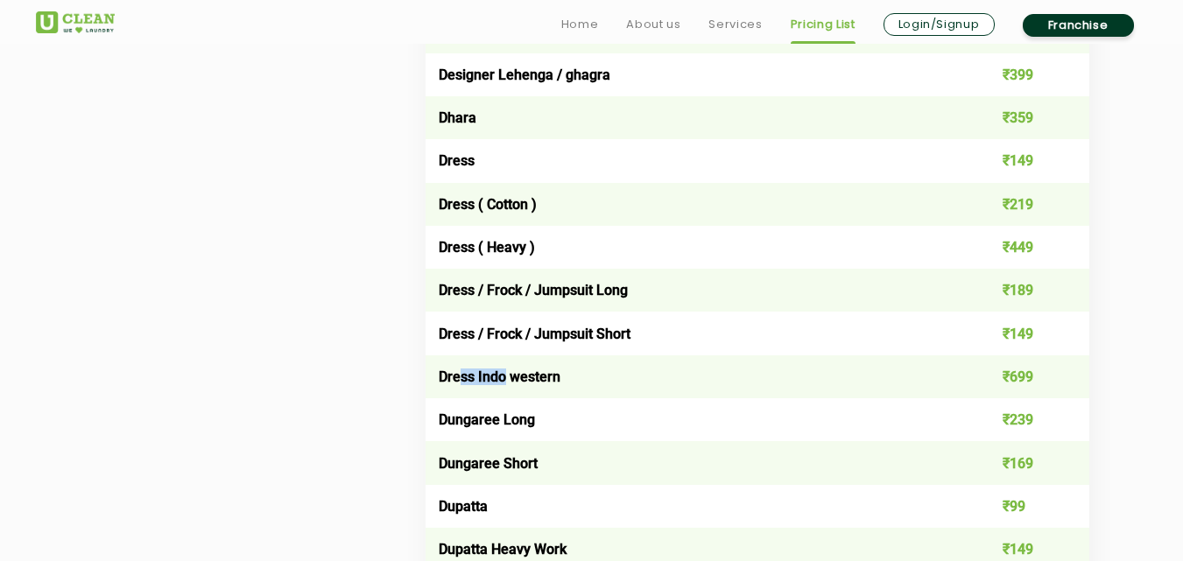
click at [619, 378] on td "Dress Indo western" at bounding box center [690, 376] width 531 height 43
drag, startPoint x: 511, startPoint y: 421, endPoint x: 550, endPoint y: 427, distance: 39.0
click at [544, 425] on td "Dungaree Long" at bounding box center [690, 419] width 531 height 43
click at [542, 468] on td "Dungaree Short" at bounding box center [690, 462] width 531 height 43
drag, startPoint x: 468, startPoint y: 484, endPoint x: 583, endPoint y: 507, distance: 116.9
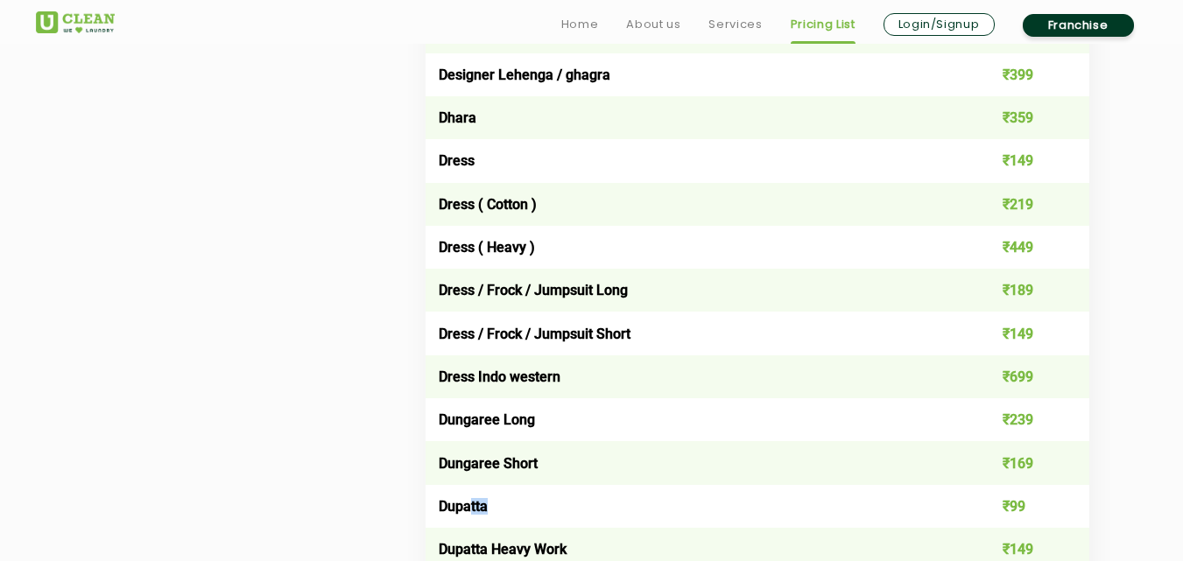
click at [530, 486] on td "Dupatta" at bounding box center [690, 506] width 531 height 43
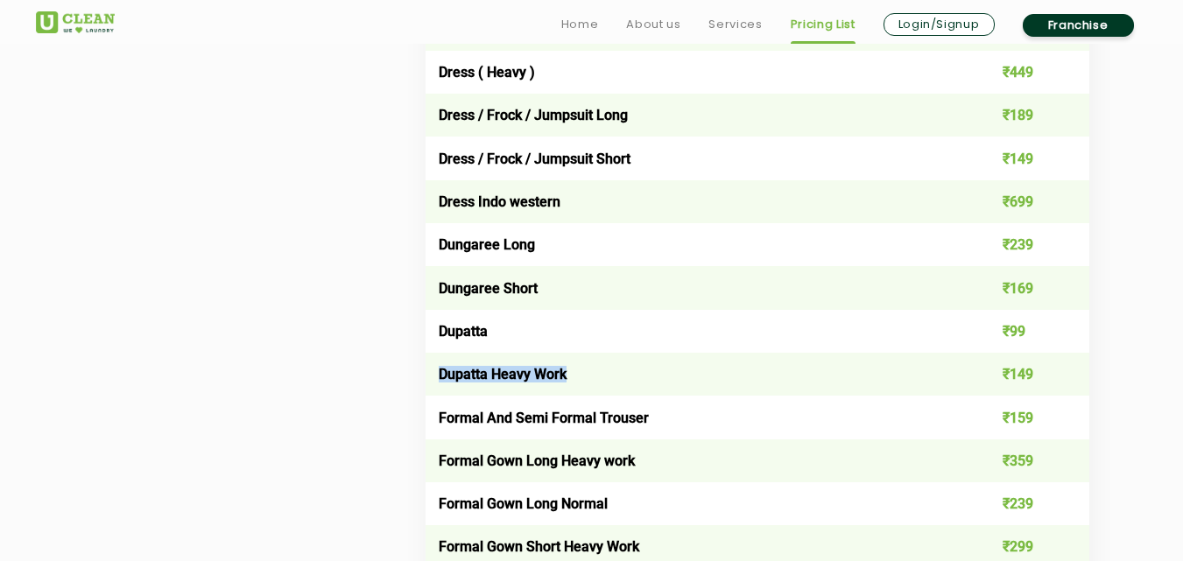
drag, startPoint x: 433, startPoint y: 364, endPoint x: 622, endPoint y: 378, distance: 189.6
click at [590, 375] on td "Dupatta Heavy Work" at bounding box center [690, 374] width 531 height 43
click at [600, 392] on td "Dupatta Heavy Work" at bounding box center [690, 374] width 531 height 43
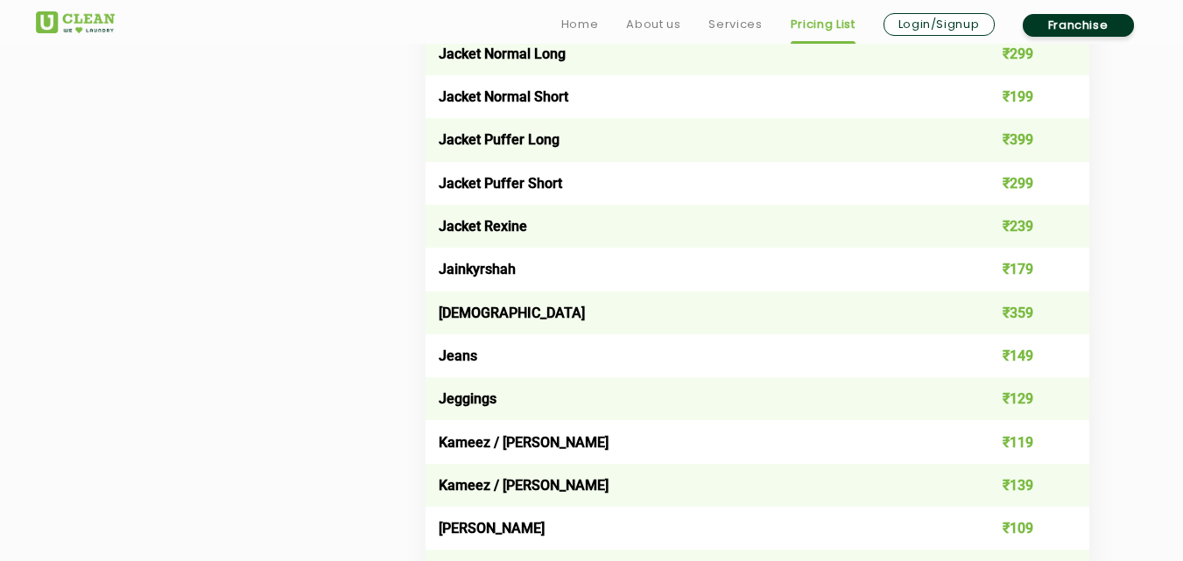
scroll to position [2802, 0]
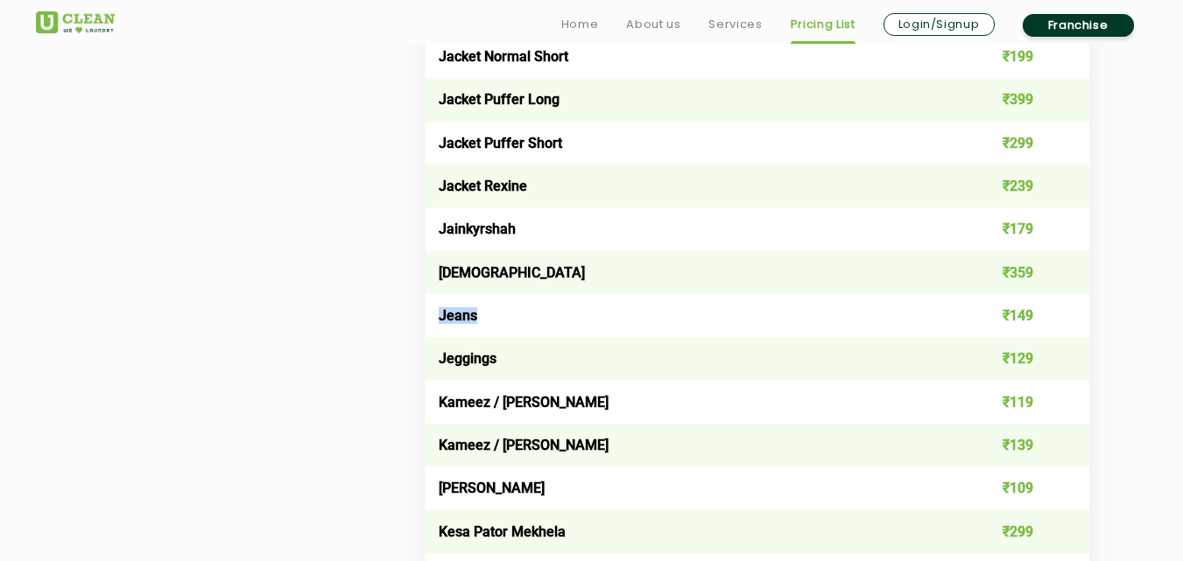
drag, startPoint x: 432, startPoint y: 318, endPoint x: 521, endPoint y: 318, distance: 89.3
click at [521, 318] on td "Jeans" at bounding box center [690, 315] width 531 height 43
copy td "Jeans"
drag, startPoint x: 503, startPoint y: 403, endPoint x: 553, endPoint y: 400, distance: 50.8
click at [553, 400] on td "Kameez / [PERSON_NAME]" at bounding box center [690, 401] width 531 height 43
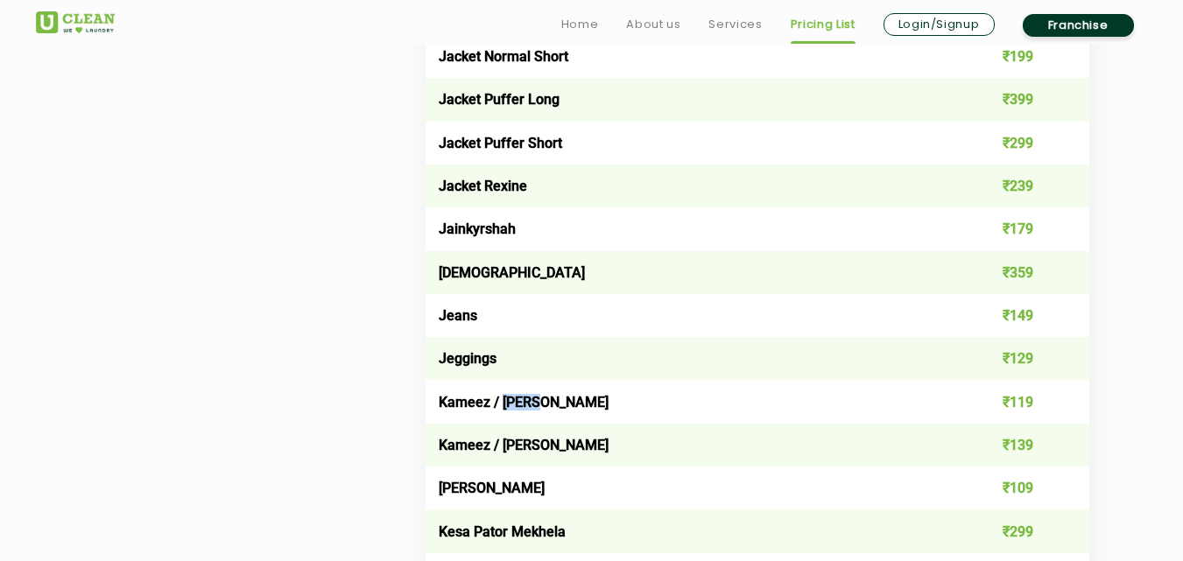
copy td "Kurta"
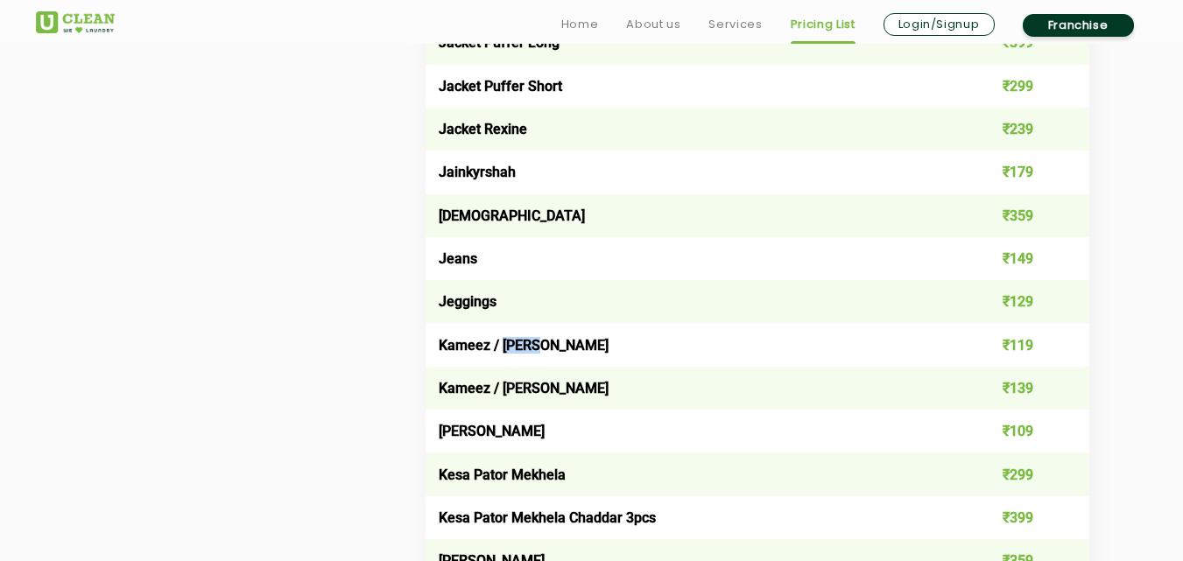
scroll to position [2889, 0]
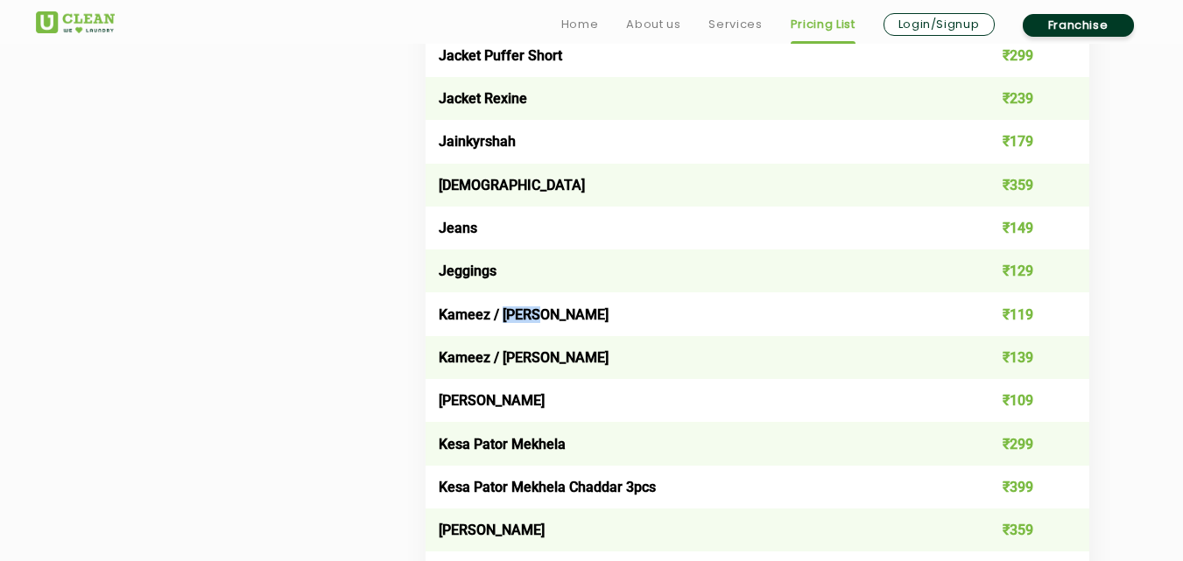
drag, startPoint x: 436, startPoint y: 406, endPoint x: 601, endPoint y: 405, distance: 165.5
click at [586, 405] on td "[PERSON_NAME]" at bounding box center [690, 400] width 531 height 43
click at [610, 405] on td "[PERSON_NAME]" at bounding box center [690, 400] width 531 height 43
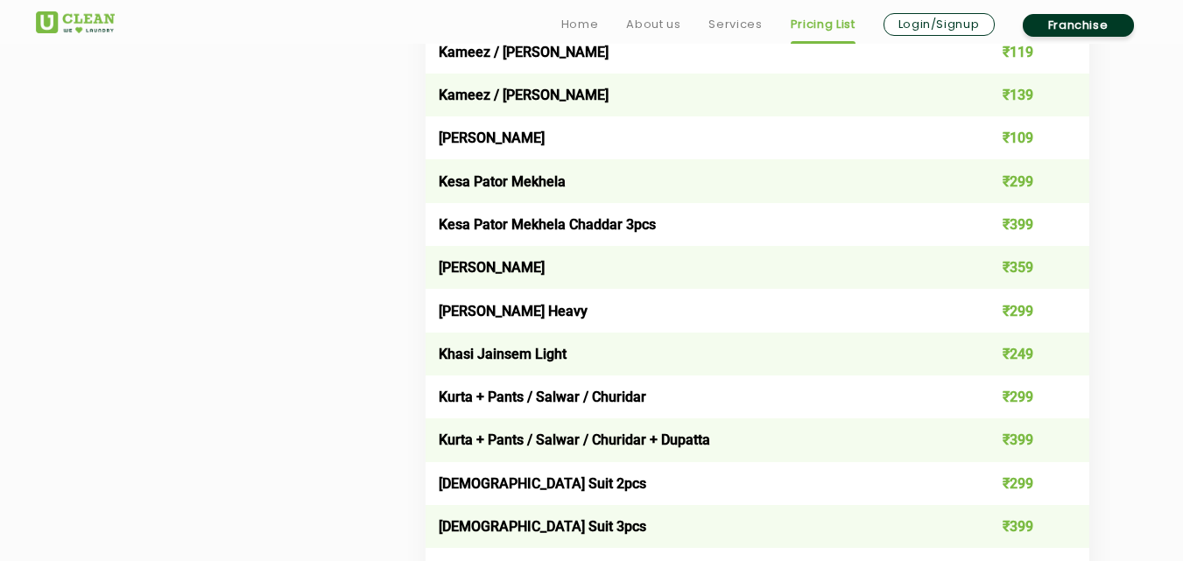
scroll to position [3239, 0]
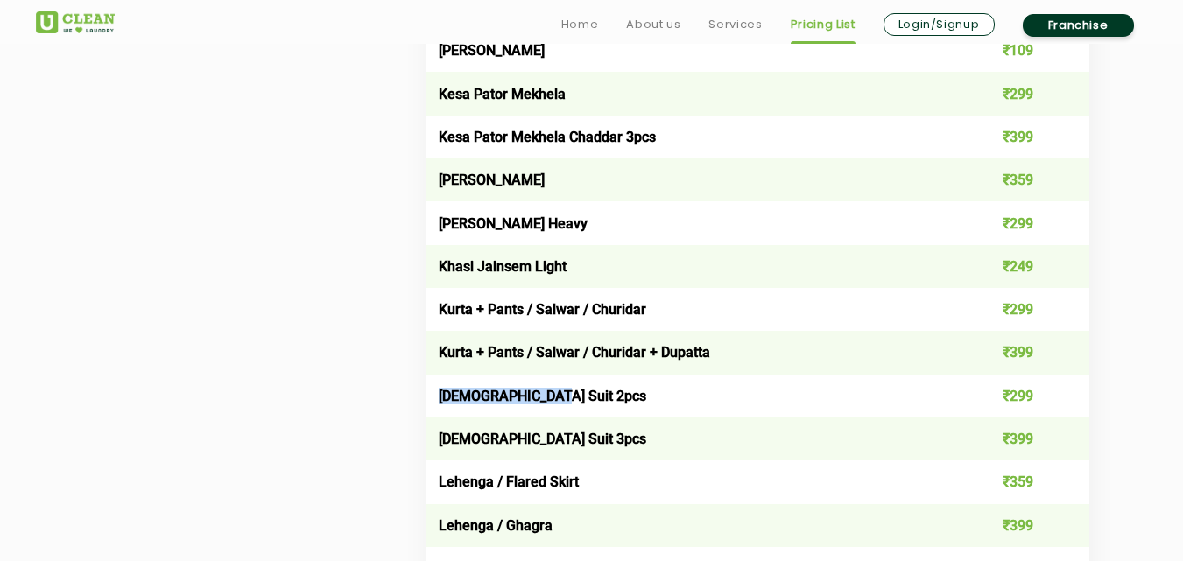
drag, startPoint x: 437, startPoint y: 394, endPoint x: 558, endPoint y: 398, distance: 120.9
click at [558, 398] on td "[DEMOGRAPHIC_DATA] Suit 2pcs" at bounding box center [690, 396] width 531 height 43
click at [521, 419] on td "[DEMOGRAPHIC_DATA] Suit 3pcs" at bounding box center [690, 439] width 531 height 43
drag, startPoint x: 448, startPoint y: 399, endPoint x: 546, endPoint y: 399, distance: 98.1
click at [546, 399] on td "[DEMOGRAPHIC_DATA] Suit 2pcs" at bounding box center [690, 396] width 531 height 43
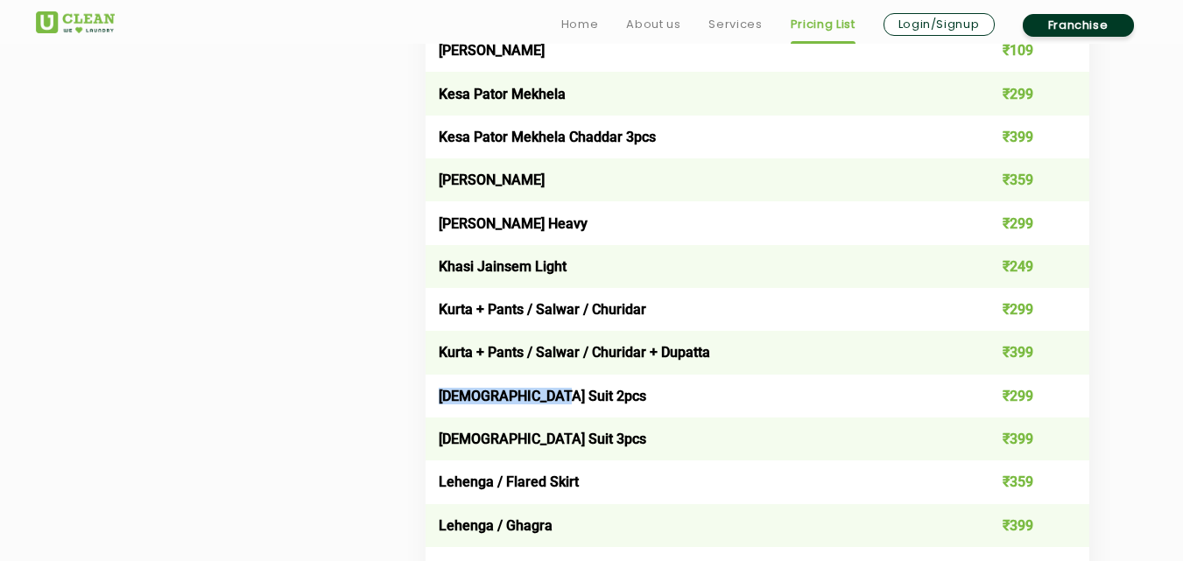
click at [496, 404] on td "[DEMOGRAPHIC_DATA] Suit 2pcs" at bounding box center [690, 396] width 531 height 43
drag, startPoint x: 536, startPoint y: 400, endPoint x: 557, endPoint y: 400, distance: 21.0
click at [557, 400] on td "[DEMOGRAPHIC_DATA] Suit 2pcs" at bounding box center [690, 396] width 531 height 43
drag, startPoint x: 482, startPoint y: 444, endPoint x: 582, endPoint y: 444, distance: 100.7
click at [582, 444] on td "[DEMOGRAPHIC_DATA] Suit 3pcs" at bounding box center [690, 439] width 531 height 43
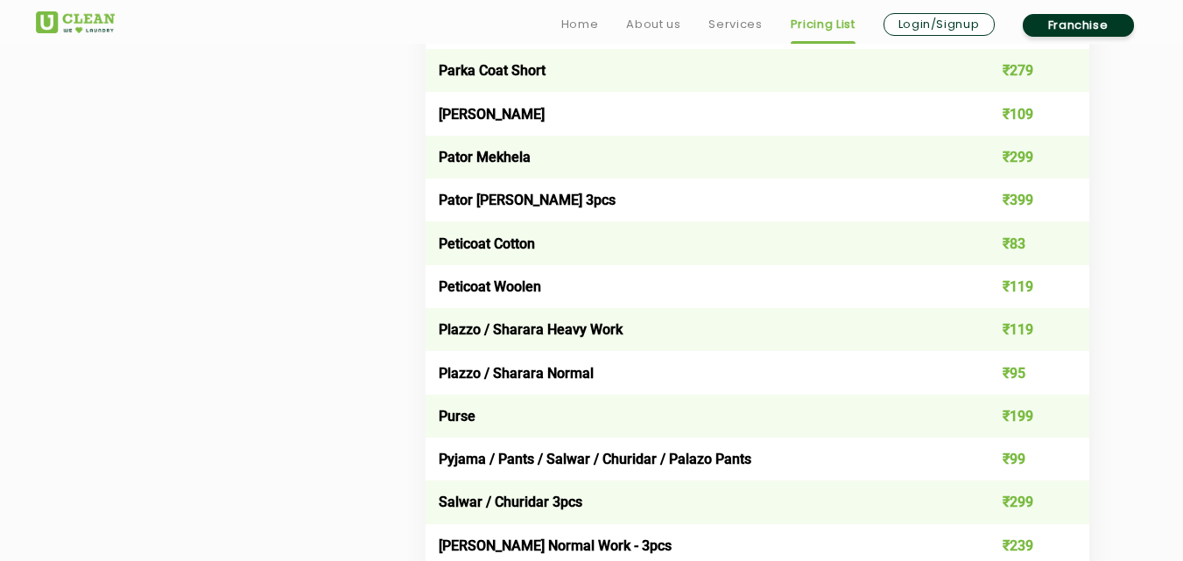
scroll to position [4728, 0]
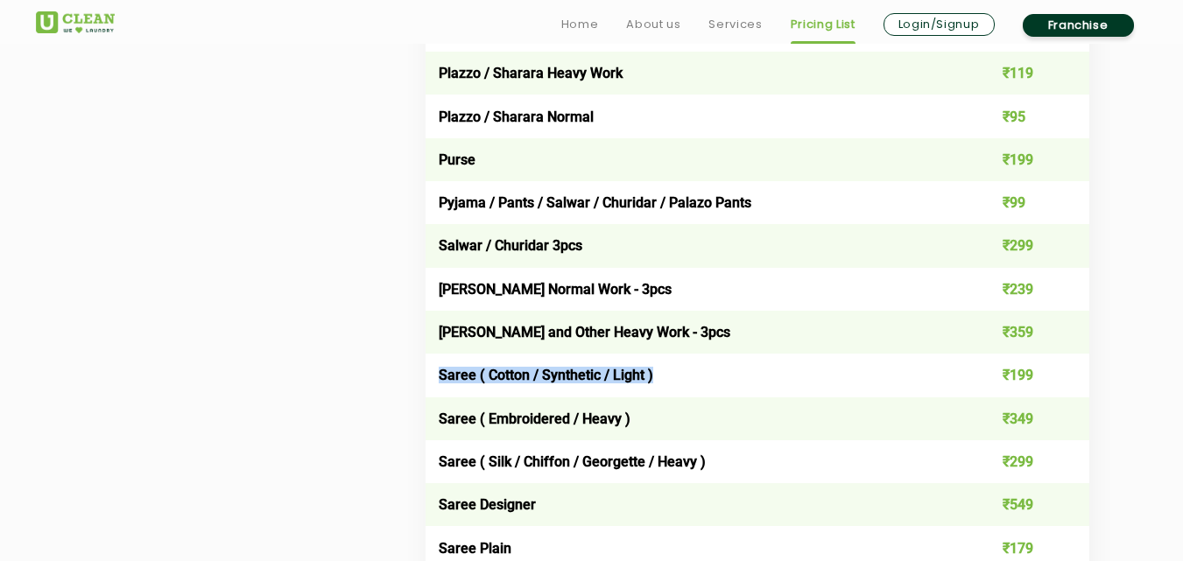
drag, startPoint x: 433, startPoint y: 375, endPoint x: 667, endPoint y: 377, distance: 233.8
click at [667, 377] on td "Saree ( Cotton / Synthetic / Light )" at bounding box center [690, 375] width 531 height 43
copy td "Saree ( Cotton / Synthetic / Light )"
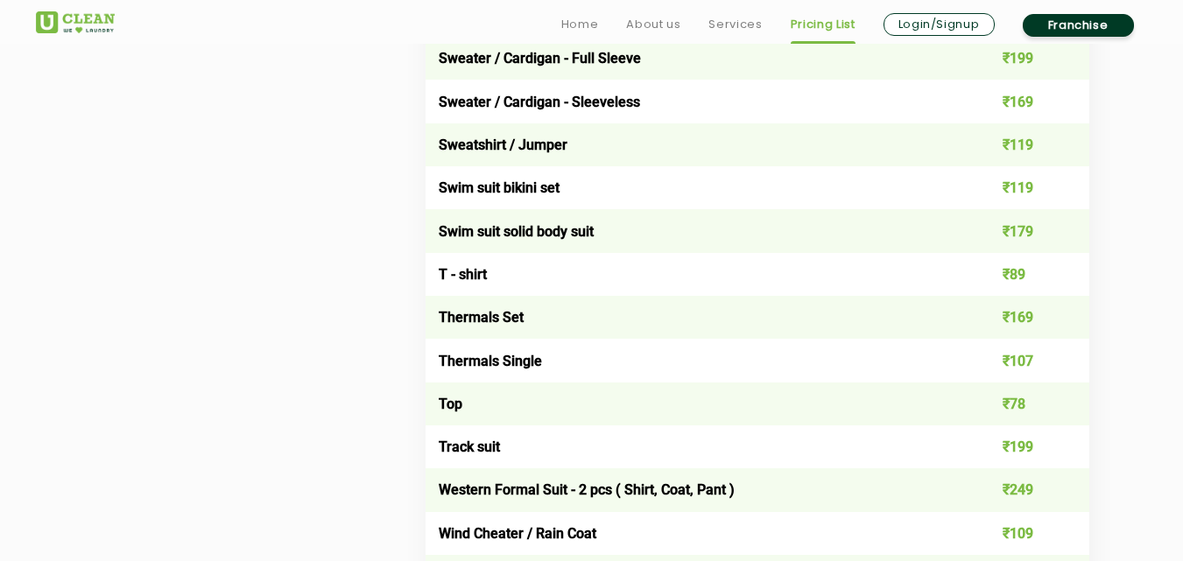
scroll to position [5866, 0]
drag, startPoint x: 448, startPoint y: 320, endPoint x: 578, endPoint y: 316, distance: 129.6
click at [559, 317] on td "Thermals Set" at bounding box center [690, 316] width 531 height 43
click at [572, 321] on td "Thermals Set" at bounding box center [690, 316] width 531 height 43
drag, startPoint x: 507, startPoint y: 320, endPoint x: 552, endPoint y: 331, distance: 45.9
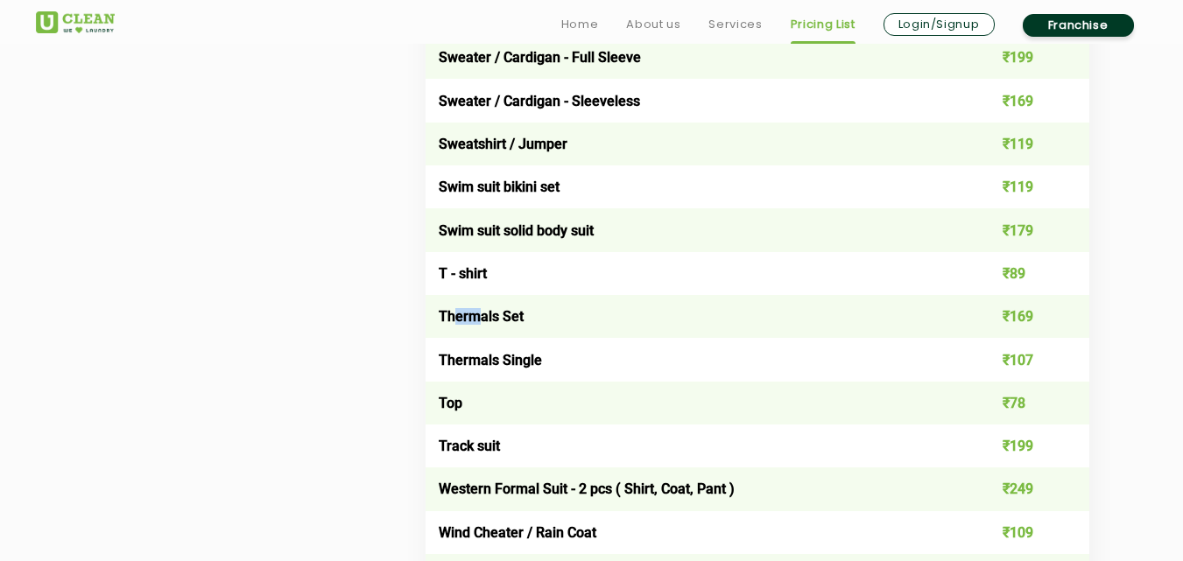
click at [545, 326] on td "Thermals Set" at bounding box center [690, 316] width 531 height 43
click at [552, 333] on td "Thermals Set" at bounding box center [690, 316] width 531 height 43
drag, startPoint x: 496, startPoint y: 364, endPoint x: 672, endPoint y: 383, distance: 177.0
click at [671, 383] on td "Top" at bounding box center [690, 403] width 531 height 43
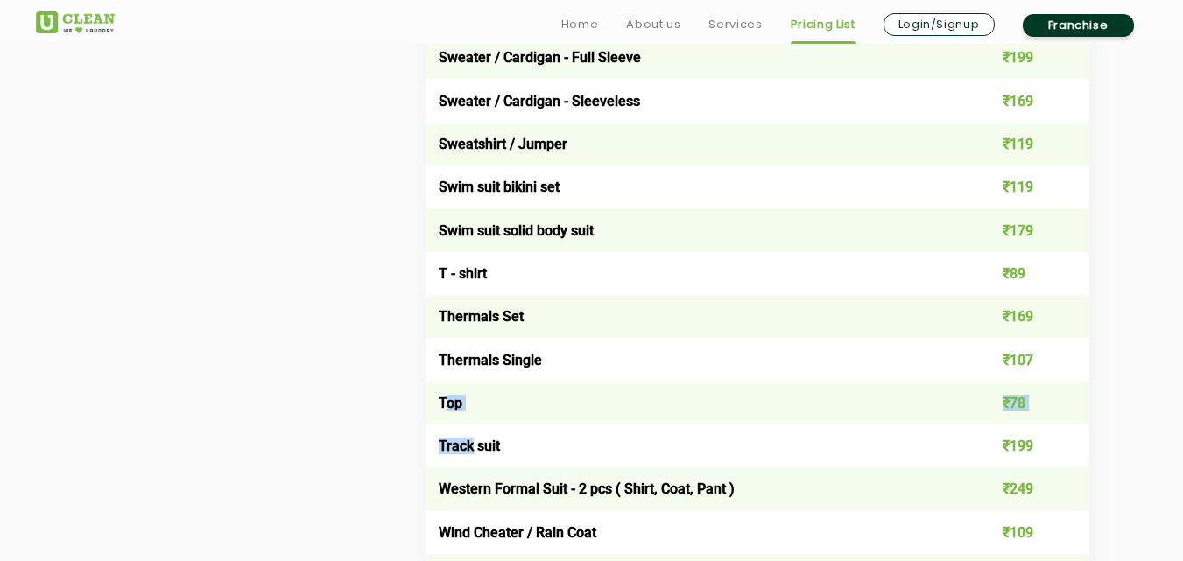
drag, startPoint x: 489, startPoint y: 453, endPoint x: 529, endPoint y: 475, distance: 45.1
click at [530, 475] on td "Western Formal Suit - 2 pcs ( Shirt, Coat, Pant )" at bounding box center [690, 489] width 531 height 43
click at [507, 467] on td "Track suit" at bounding box center [690, 446] width 531 height 43
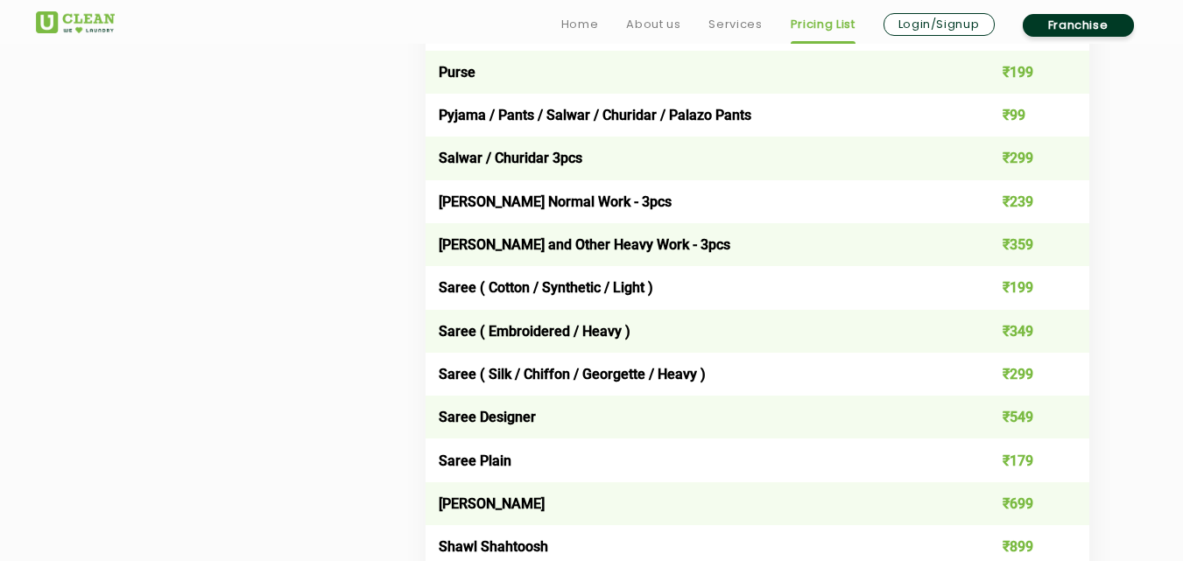
scroll to position [4903, 0]
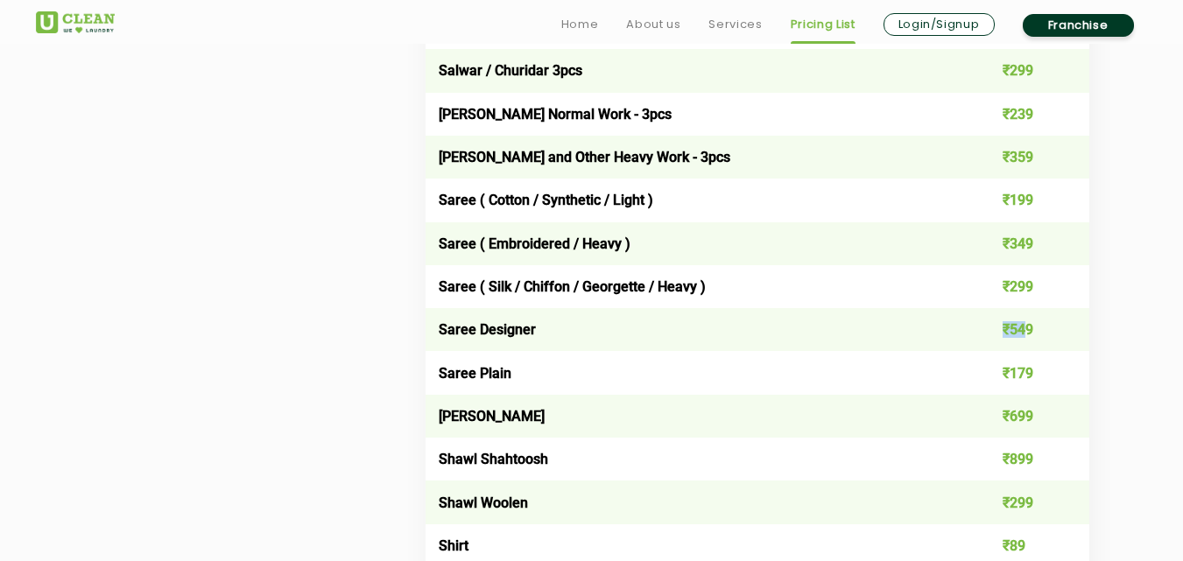
drag, startPoint x: 1011, startPoint y: 335, endPoint x: 1031, endPoint y: 335, distance: 20.1
click at [1030, 335] on td "₹549" at bounding box center [1022, 329] width 133 height 43
